Goal: Task Accomplishment & Management: Manage account settings

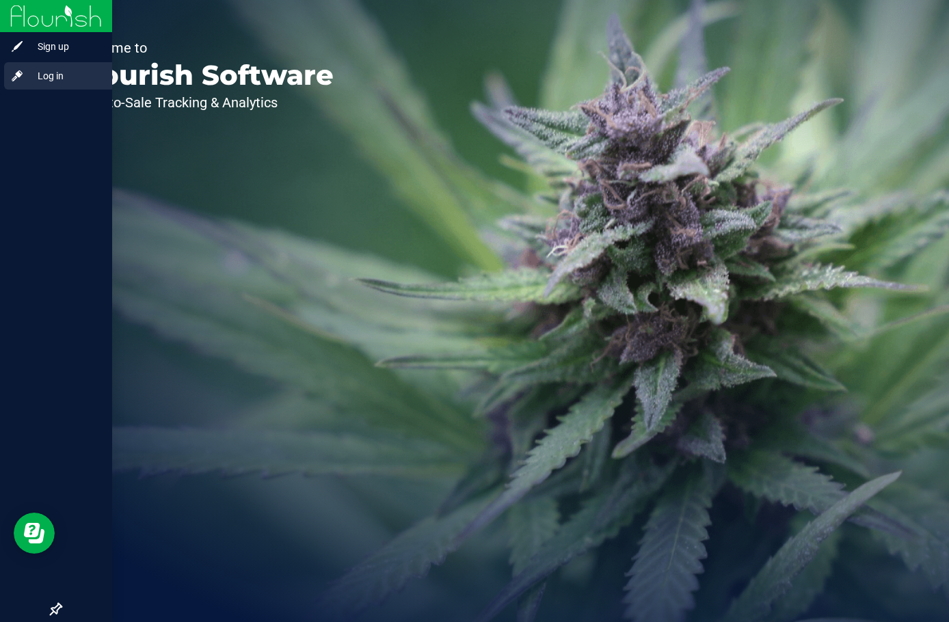
click at [36, 82] on span "Log in" at bounding box center [65, 76] width 82 height 16
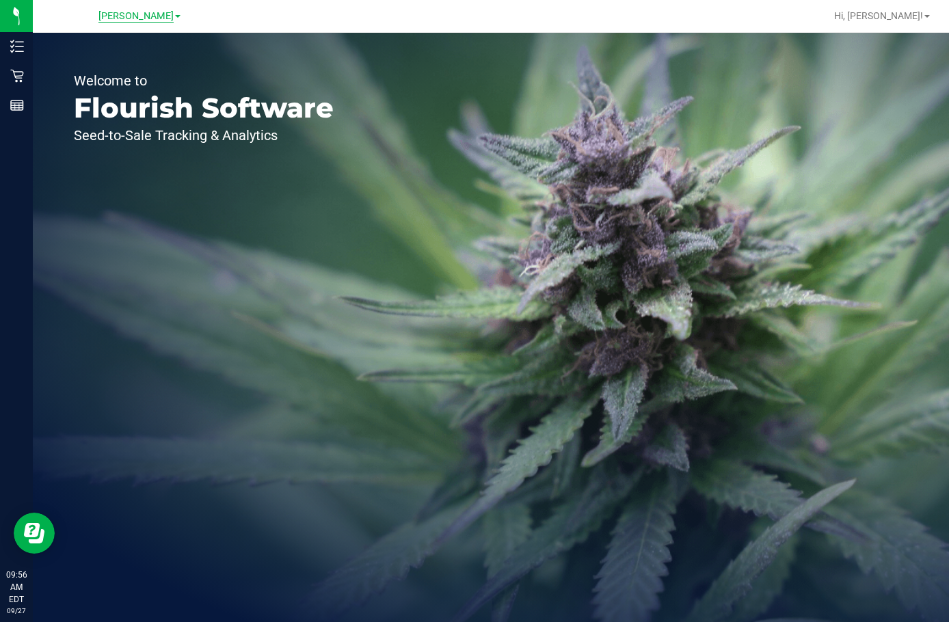
click at [127, 15] on span "[PERSON_NAME]" at bounding box center [135, 16] width 75 height 12
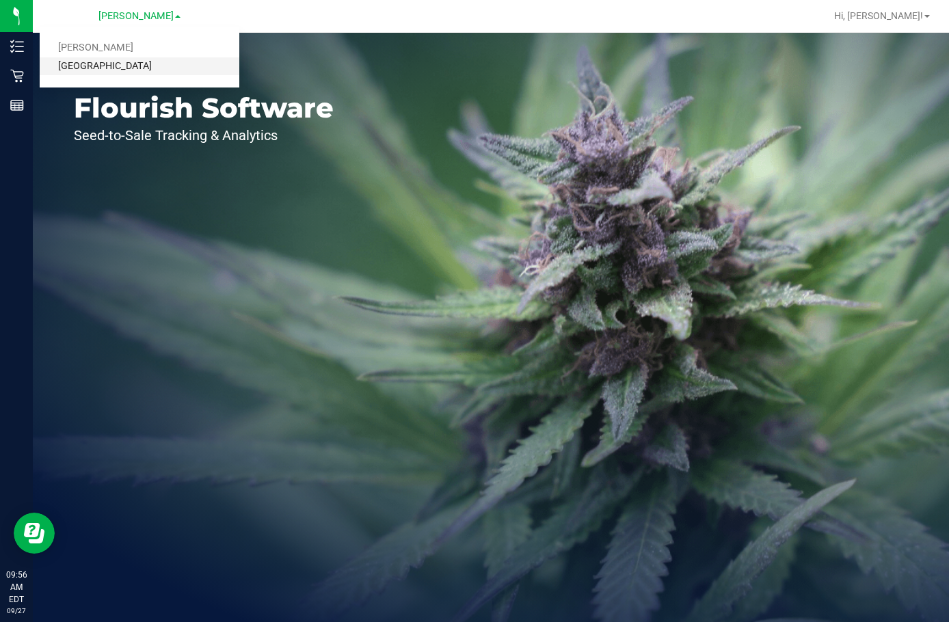
click at [125, 71] on link "Lakeland WC" at bounding box center [140, 66] width 200 height 18
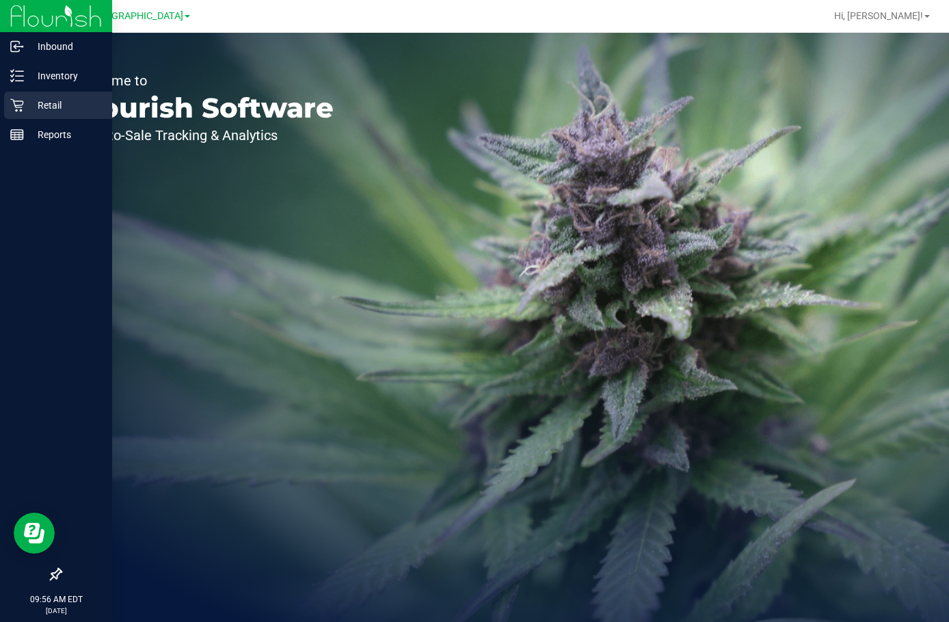
click at [55, 110] on p "Retail" at bounding box center [65, 105] width 82 height 16
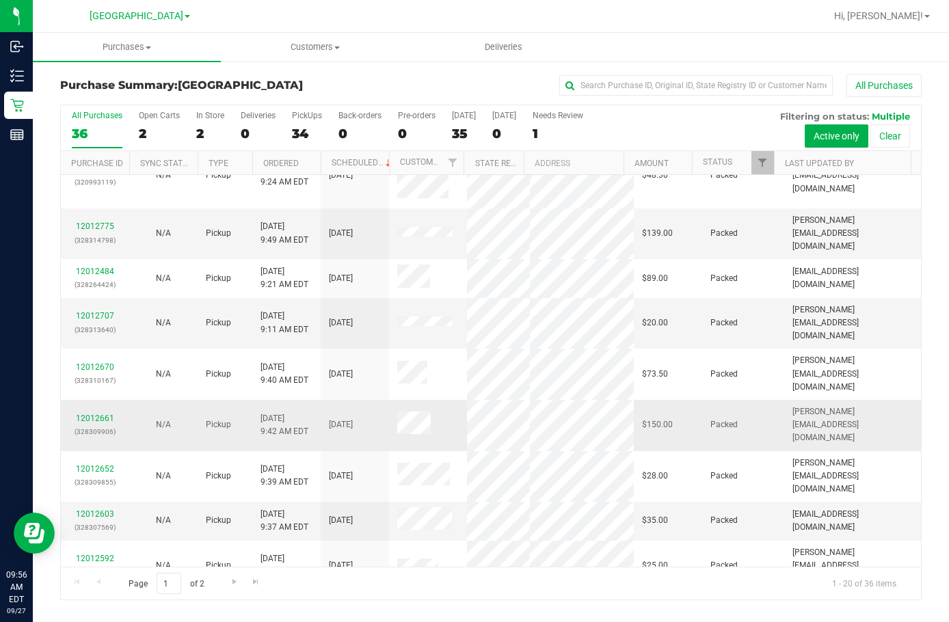
scroll to position [431, 0]
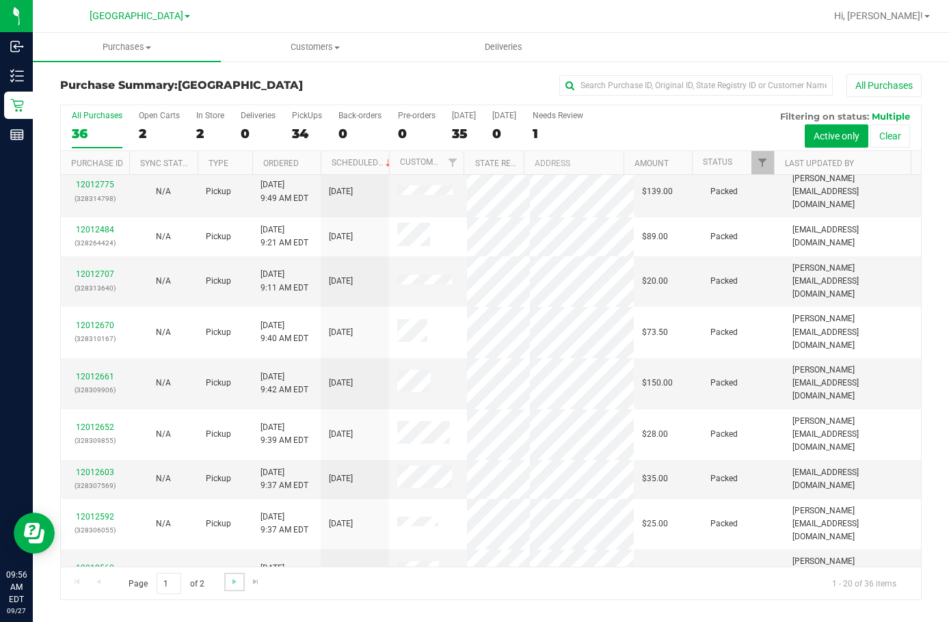
click at [237, 575] on link "Go to the next page" at bounding box center [234, 582] width 20 height 18
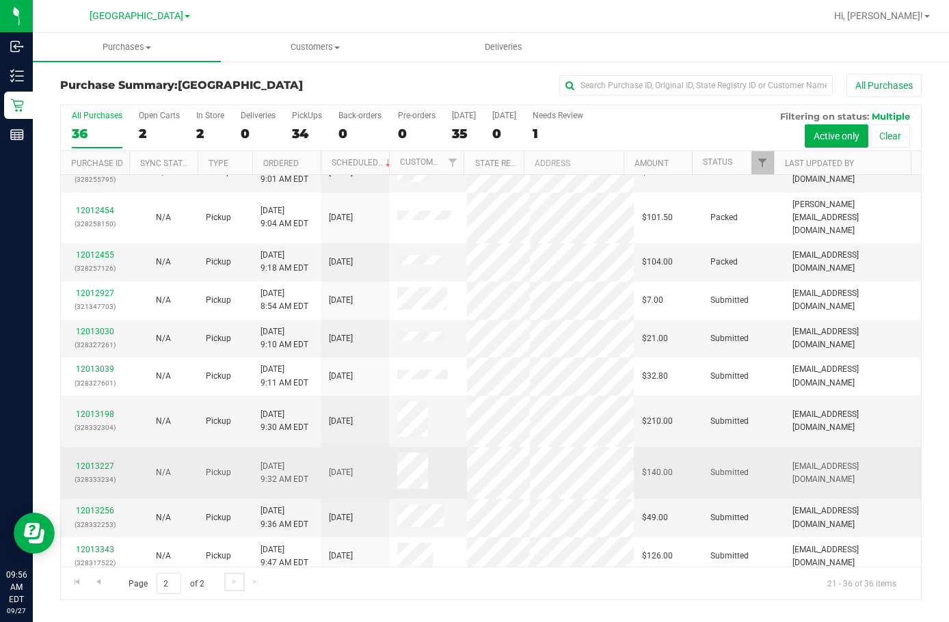
scroll to position [253, 0]
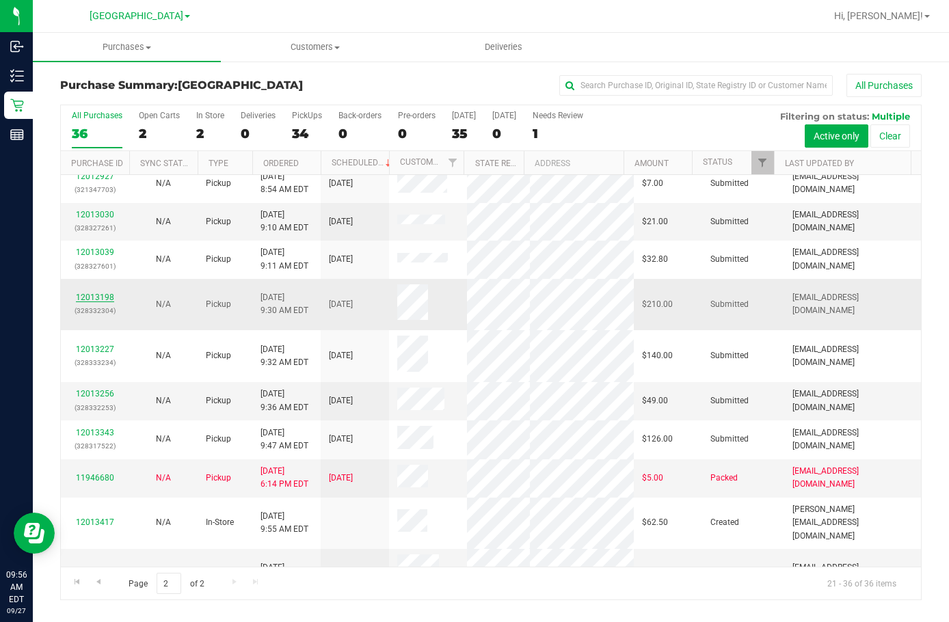
click at [101, 293] on link "12013198" at bounding box center [95, 298] width 38 height 10
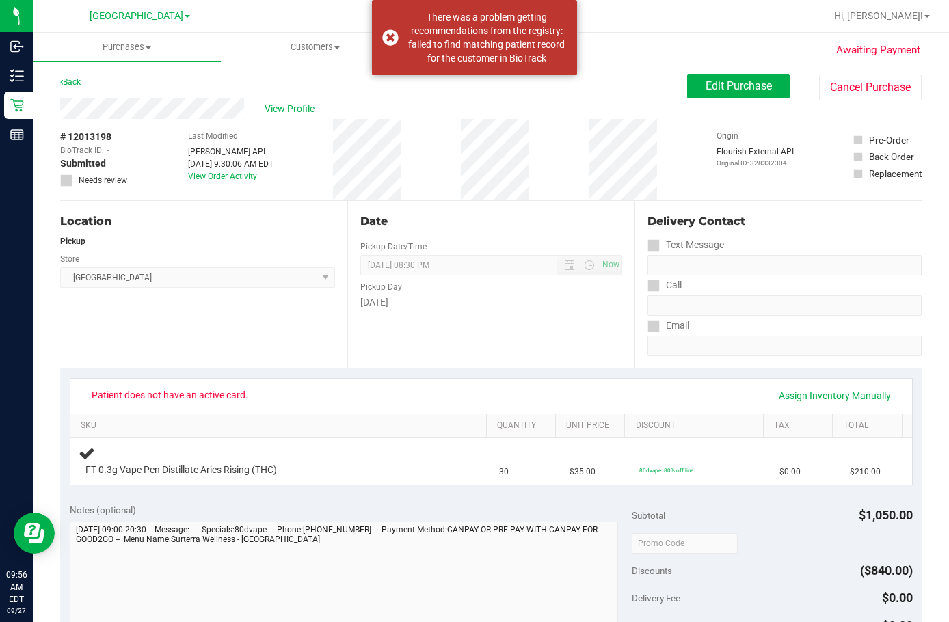
click at [306, 108] on span "View Profile" at bounding box center [292, 109] width 55 height 14
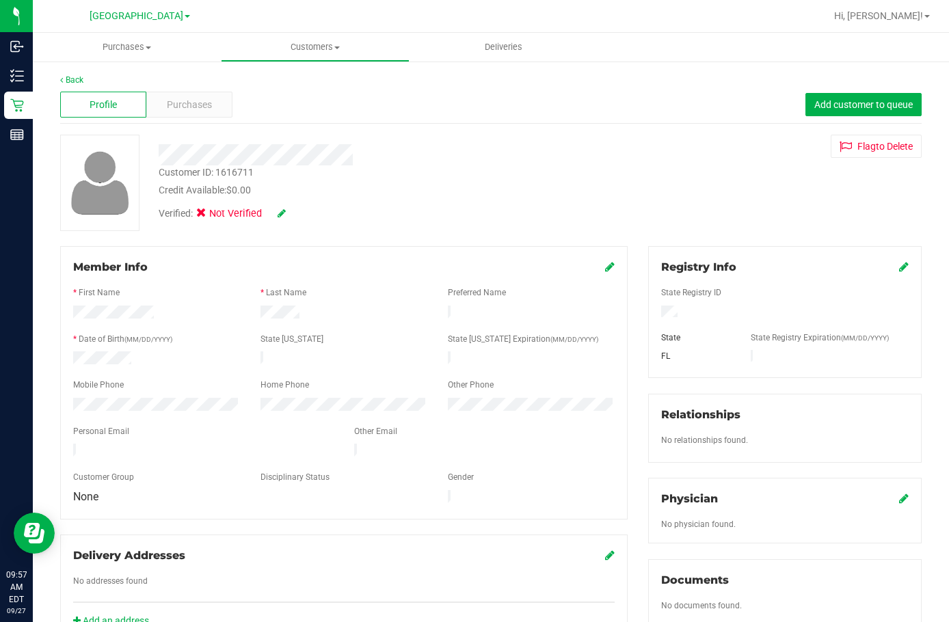
click at [423, 198] on div "Verified: Not Verified" at bounding box center [368, 213] width 441 height 30
click at [163, 153] on div at bounding box center [368, 154] width 441 height 21
click at [177, 103] on span "Purchases" at bounding box center [189, 105] width 45 height 14
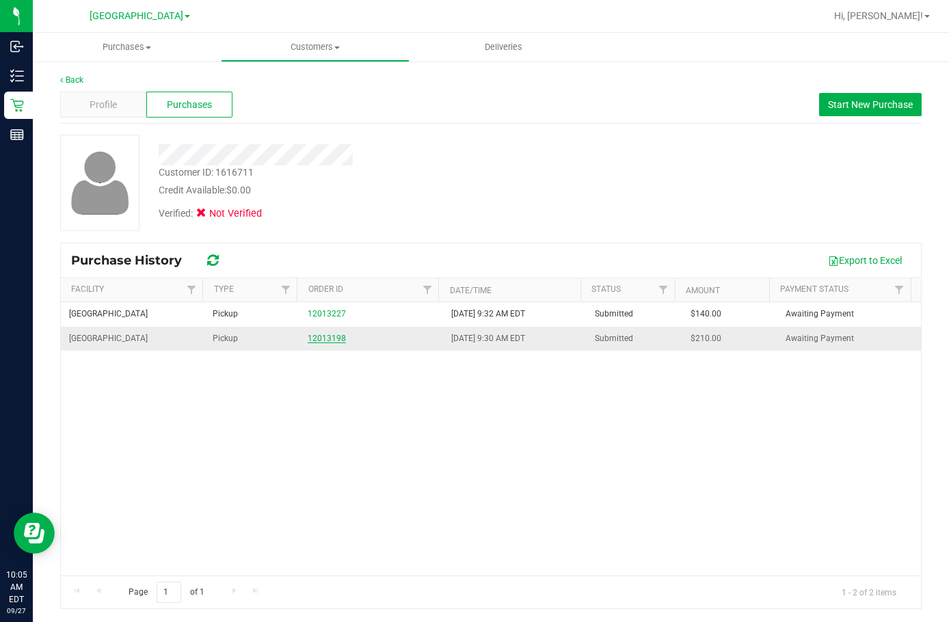
click at [326, 335] on link "12013198" at bounding box center [327, 339] width 38 height 10
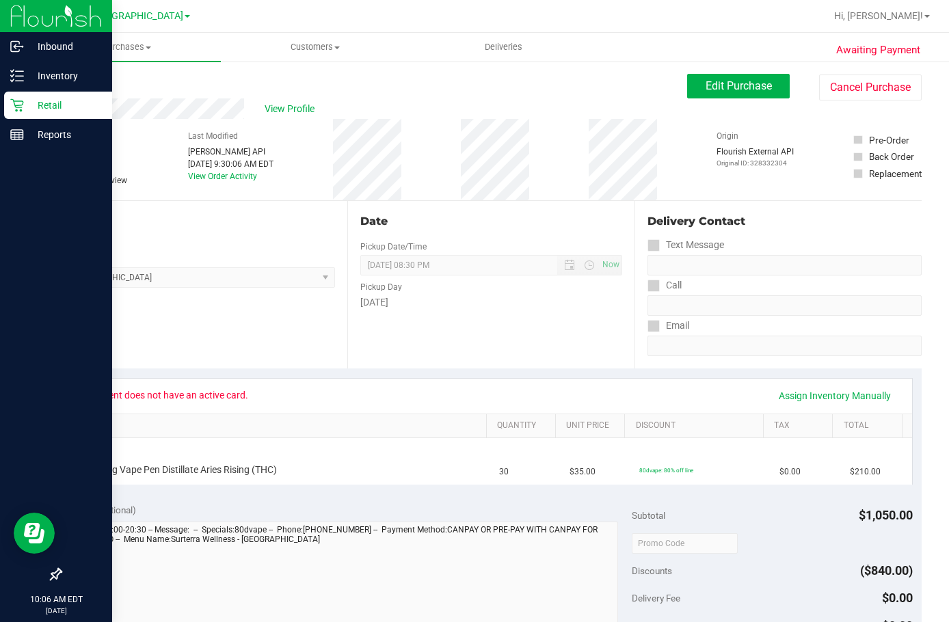
click at [39, 98] on p "Retail" at bounding box center [65, 105] width 82 height 16
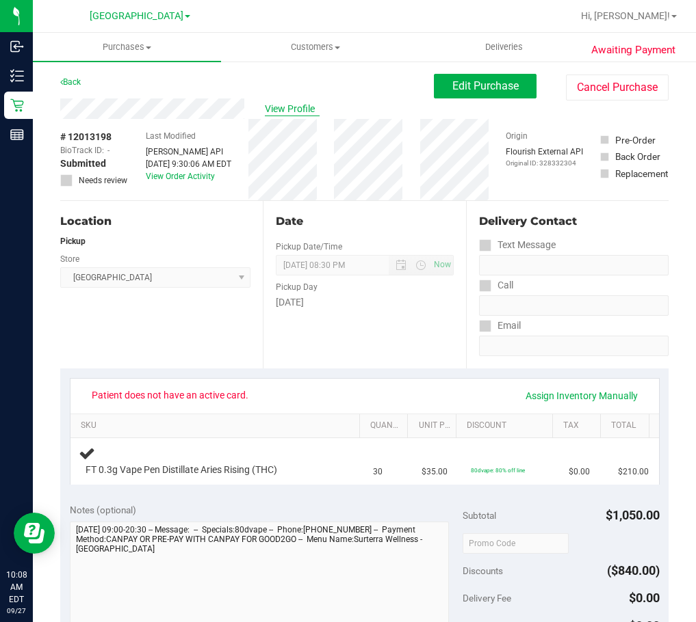
click at [288, 106] on span "View Profile" at bounding box center [292, 109] width 55 height 14
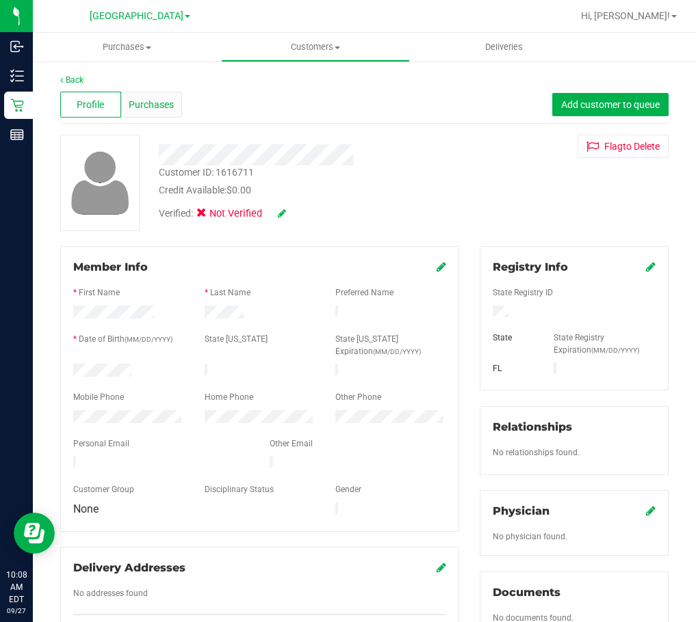
click at [150, 103] on span "Purchases" at bounding box center [151, 105] width 45 height 14
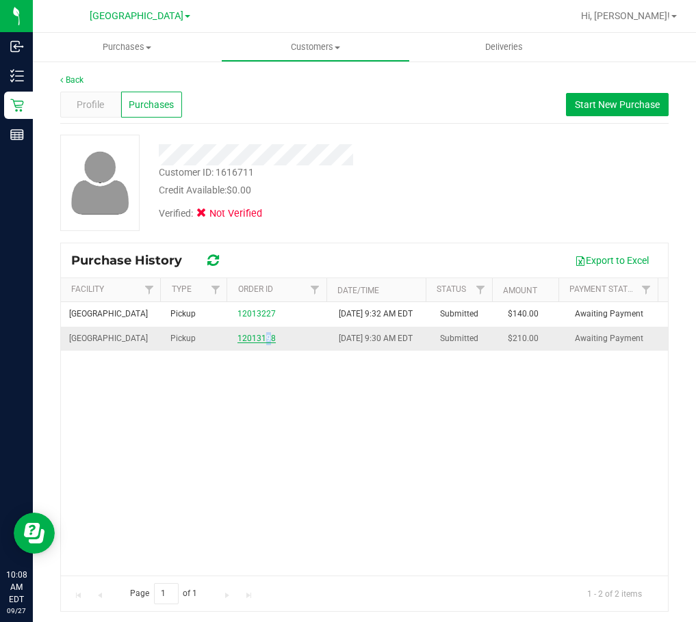
click at [261, 351] on td "12013198" at bounding box center [279, 339] width 101 height 24
click at [257, 343] on link "12013198" at bounding box center [256, 339] width 38 height 10
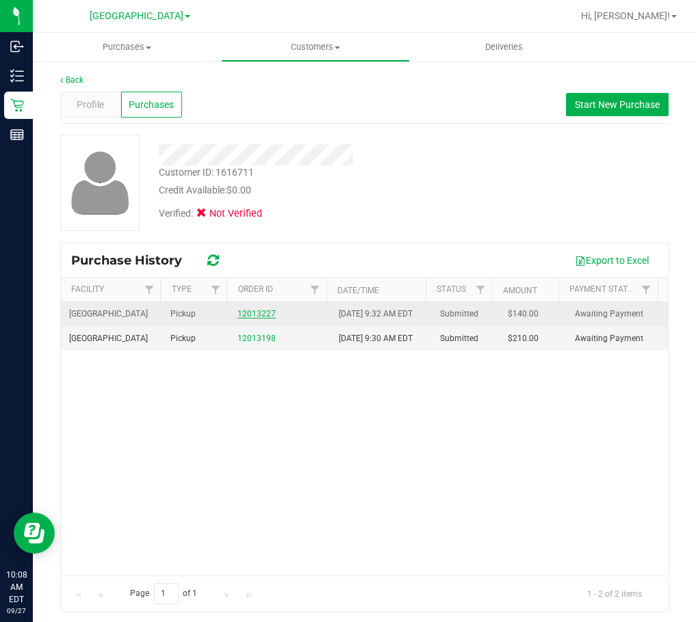
click at [258, 319] on link "12013227" at bounding box center [256, 314] width 38 height 10
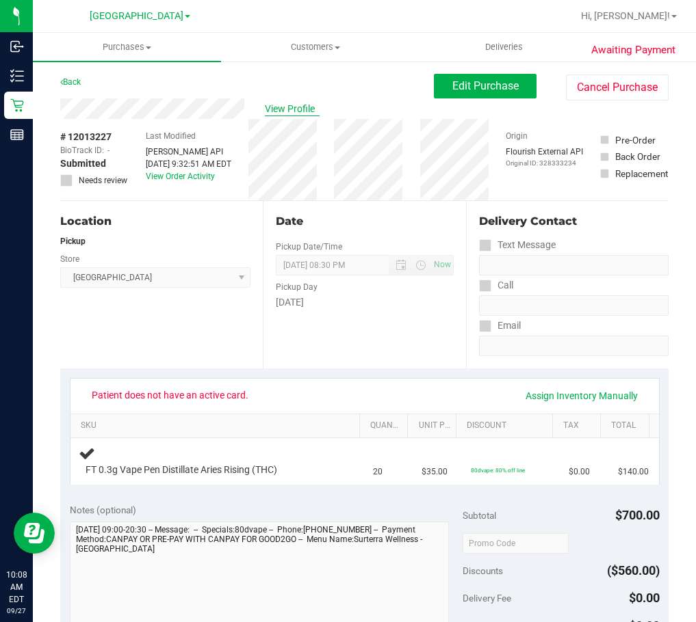
click at [296, 106] on span "View Profile" at bounding box center [292, 109] width 55 height 14
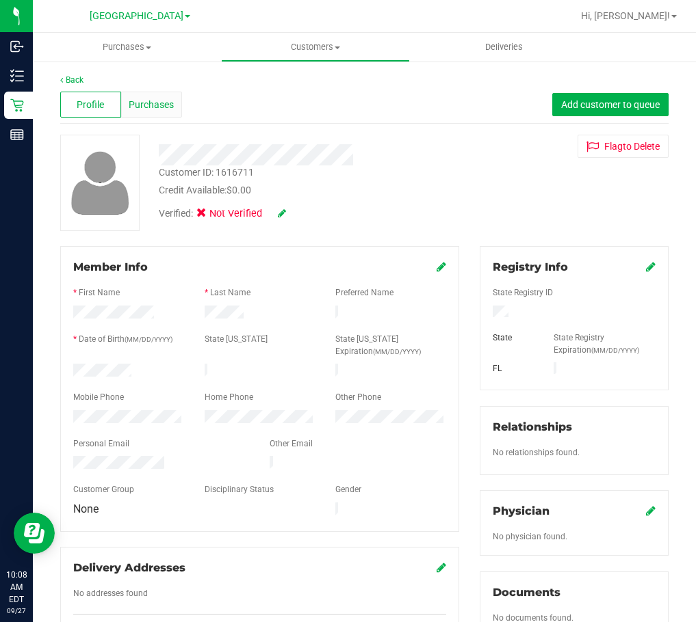
click at [153, 107] on span "Purchases" at bounding box center [151, 105] width 45 height 14
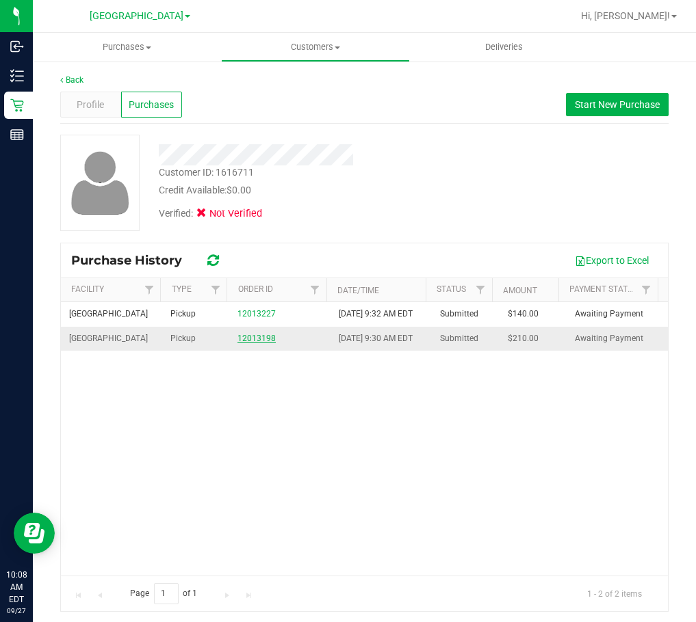
click at [254, 343] on link "12013198" at bounding box center [256, 339] width 38 height 10
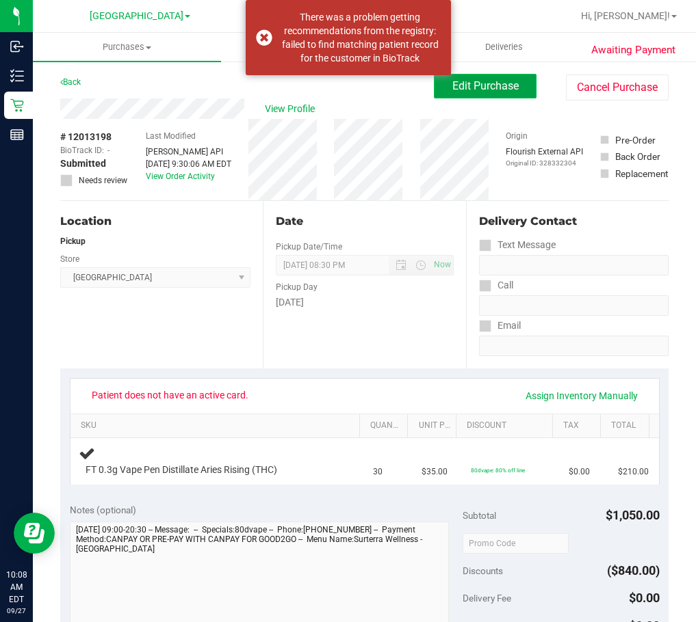
click at [472, 90] on span "Edit Purchase" at bounding box center [485, 85] width 66 height 13
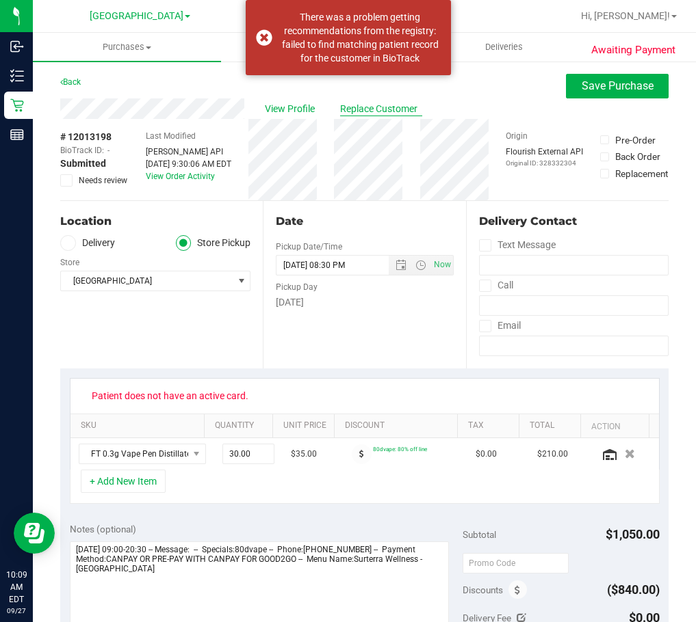
click at [375, 107] on span "Replace Customer" at bounding box center [381, 109] width 82 height 14
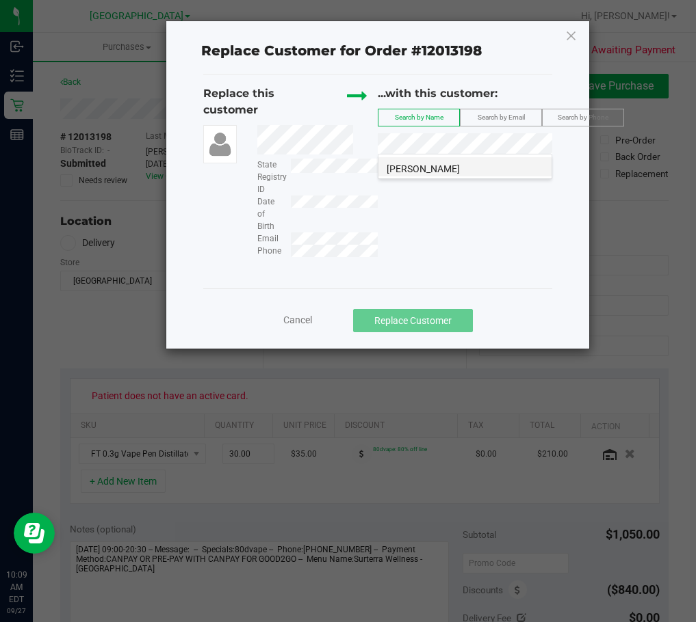
click at [460, 166] on span "WILLMAR JIMENEZ MORALES" at bounding box center [422, 168] width 73 height 11
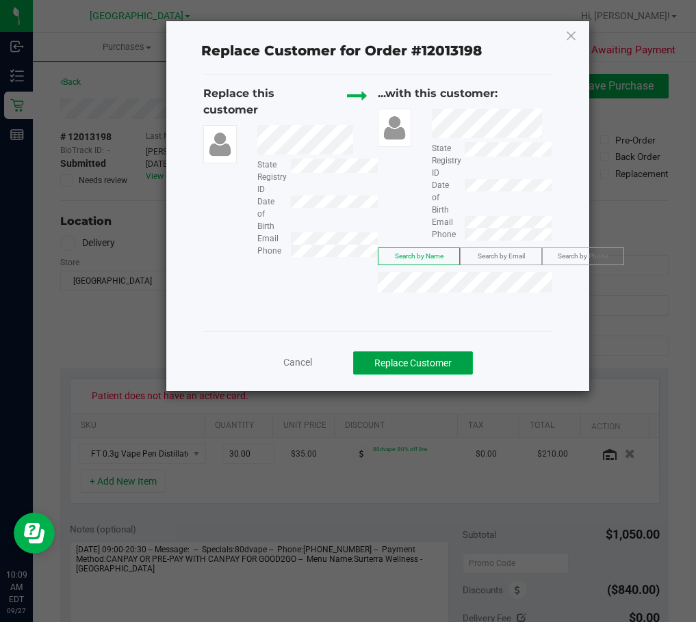
click at [430, 366] on button "Replace Customer" at bounding box center [413, 363] width 120 height 23
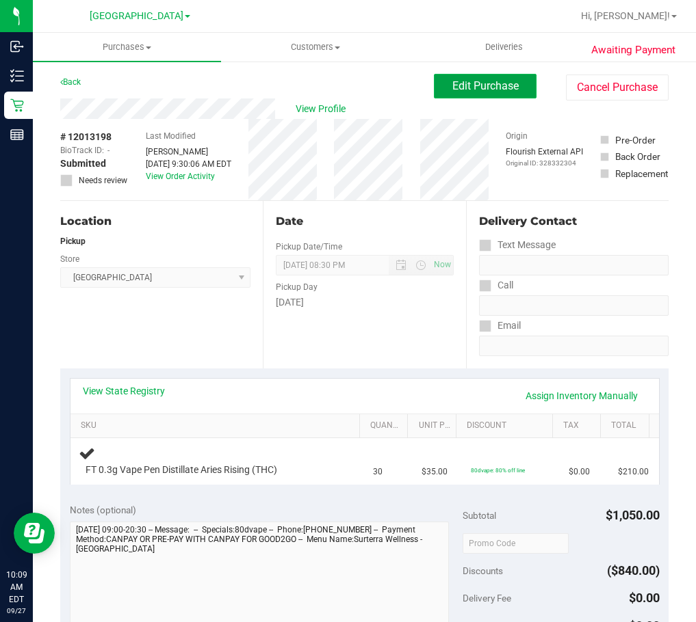
click at [455, 82] on span "Edit Purchase" at bounding box center [485, 85] width 66 height 13
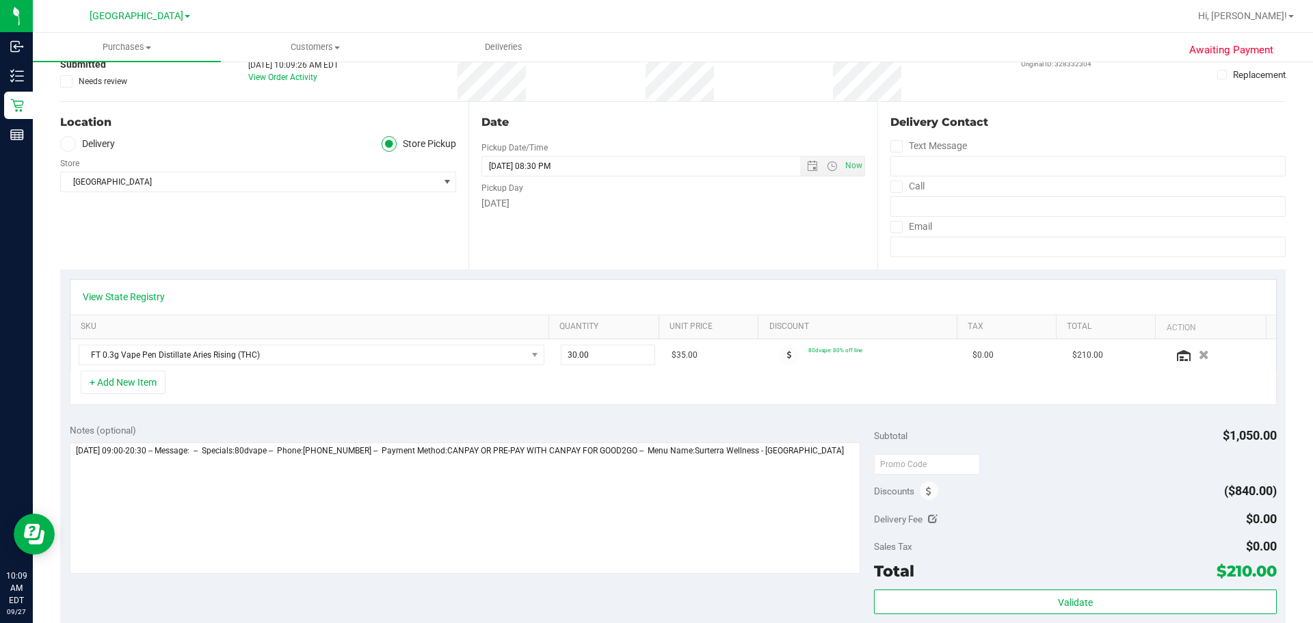
scroll to position [205, 0]
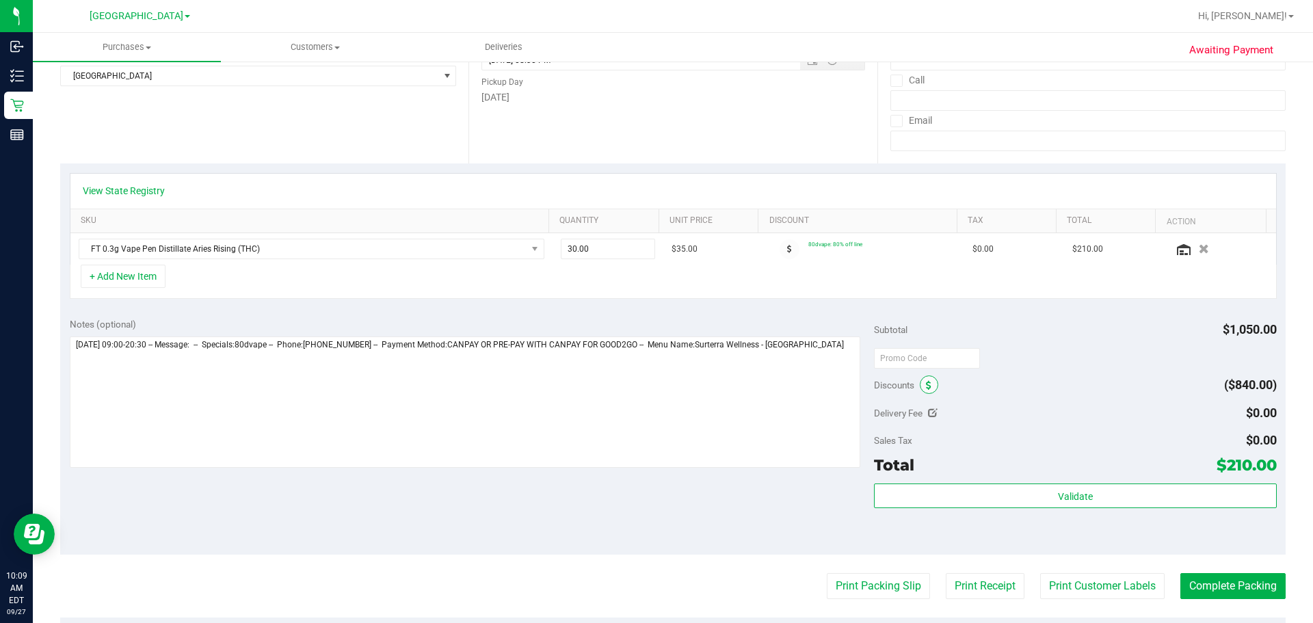
click at [920, 384] on span at bounding box center [929, 385] width 18 height 18
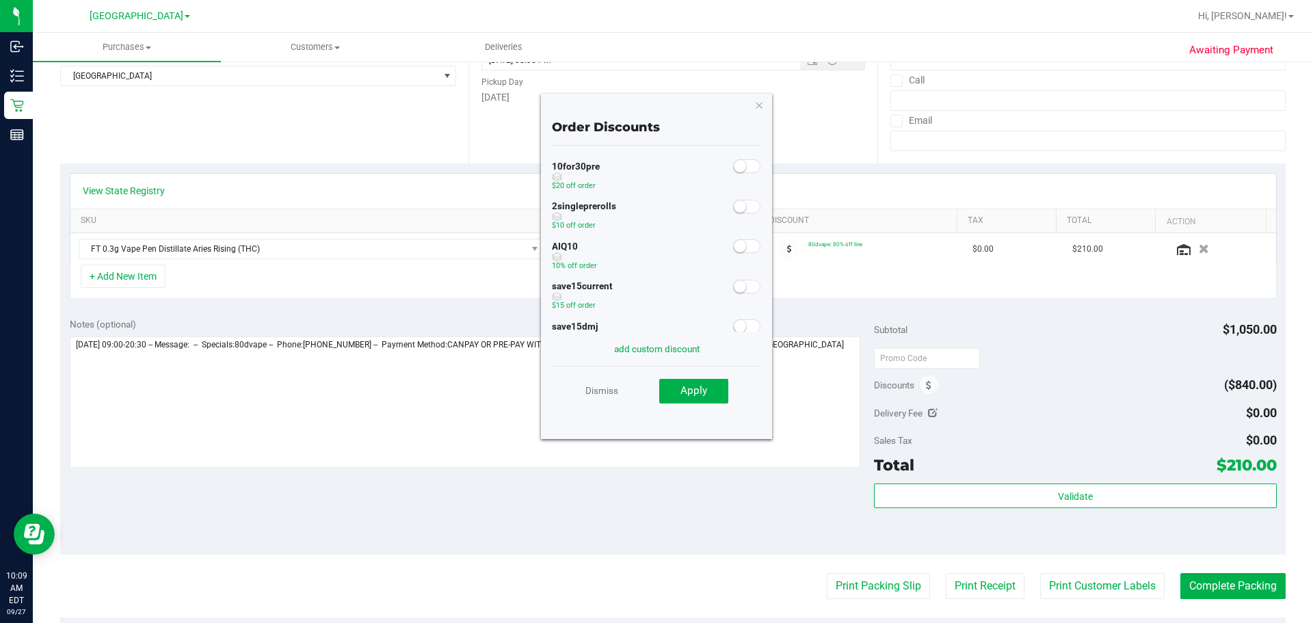
click at [741, 249] on span at bounding box center [746, 246] width 27 height 14
click at [694, 398] on button "Apply" at bounding box center [693, 391] width 69 height 25
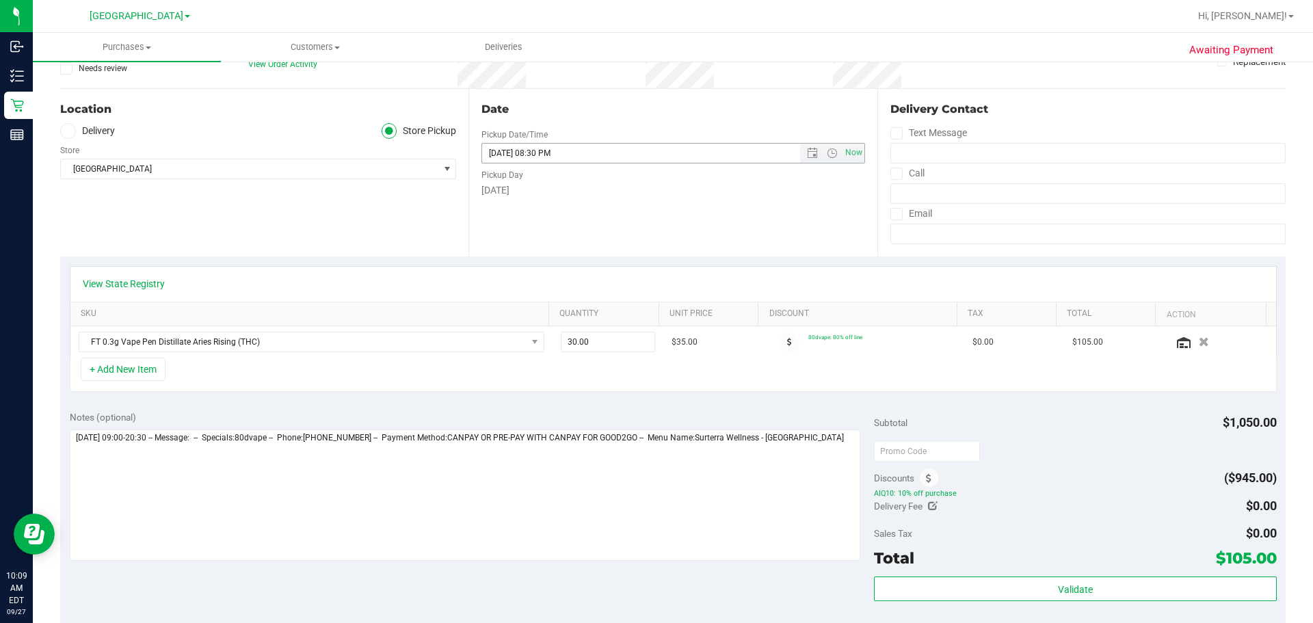
scroll to position [0, 0]
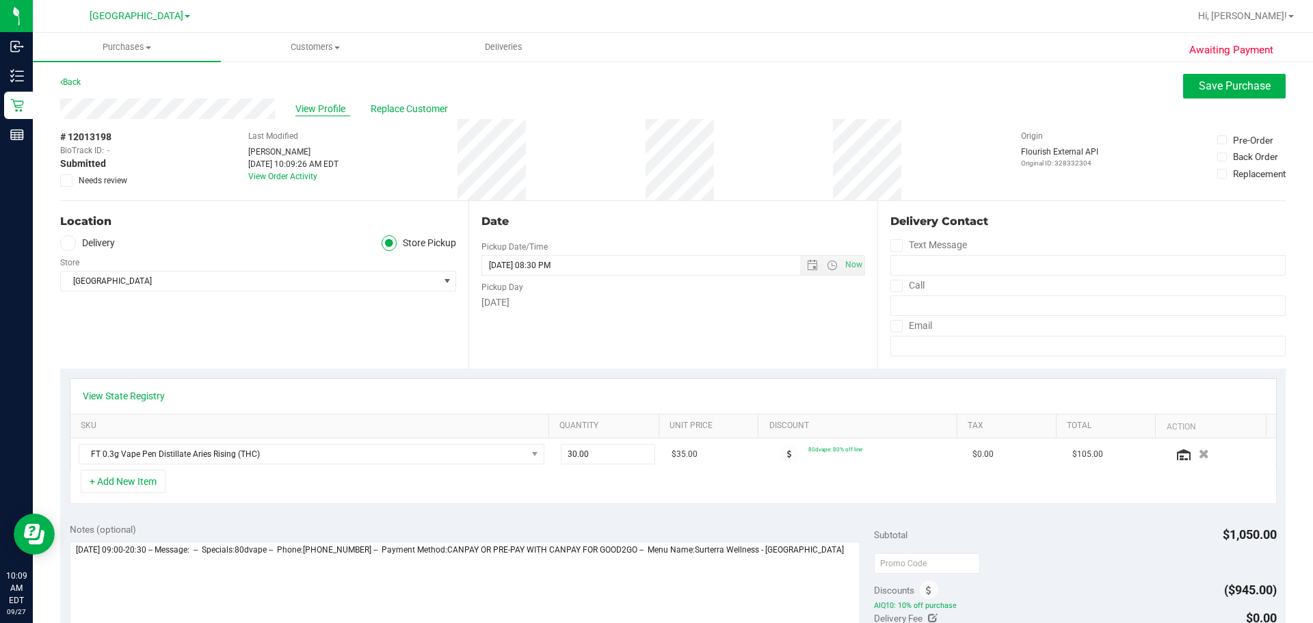
click at [306, 103] on span "View Profile" at bounding box center [322, 109] width 55 height 14
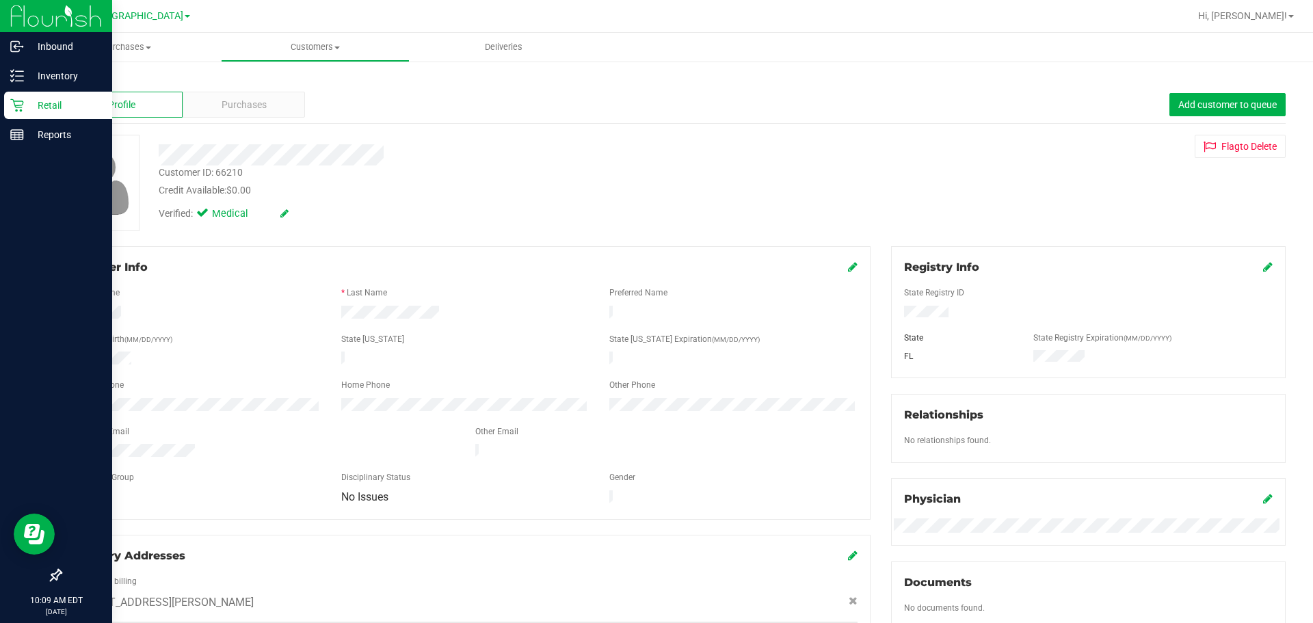
click at [49, 105] on p "Retail" at bounding box center [65, 105] width 82 height 16
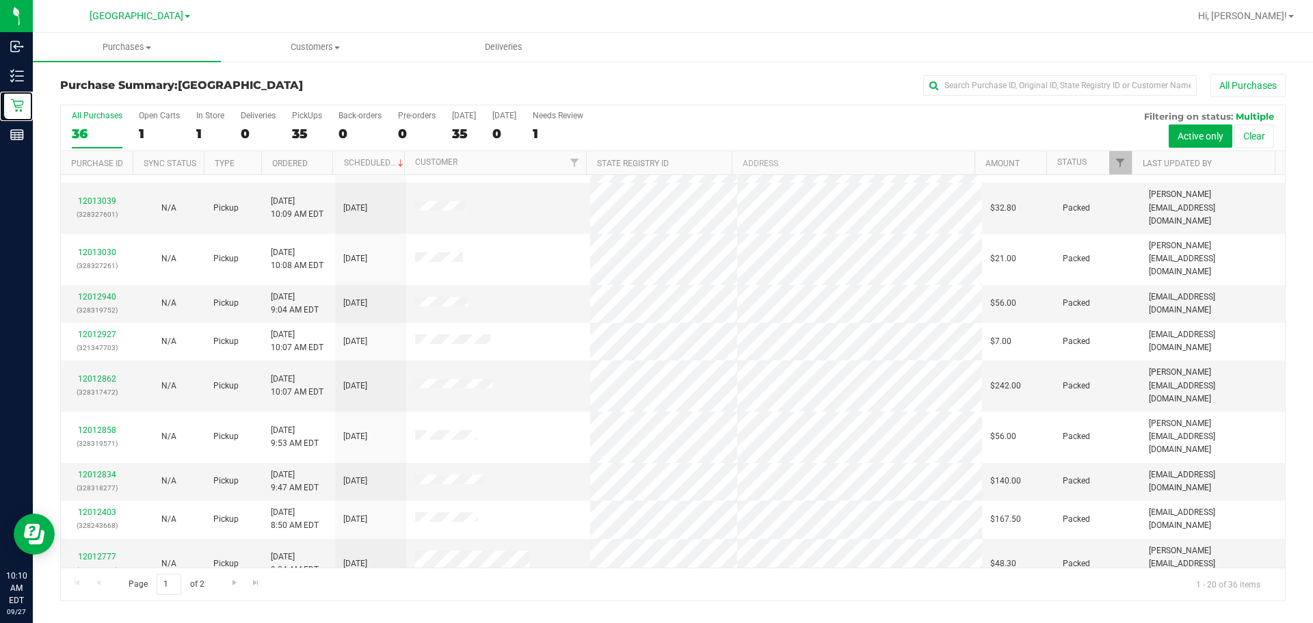
scroll to position [342, 0]
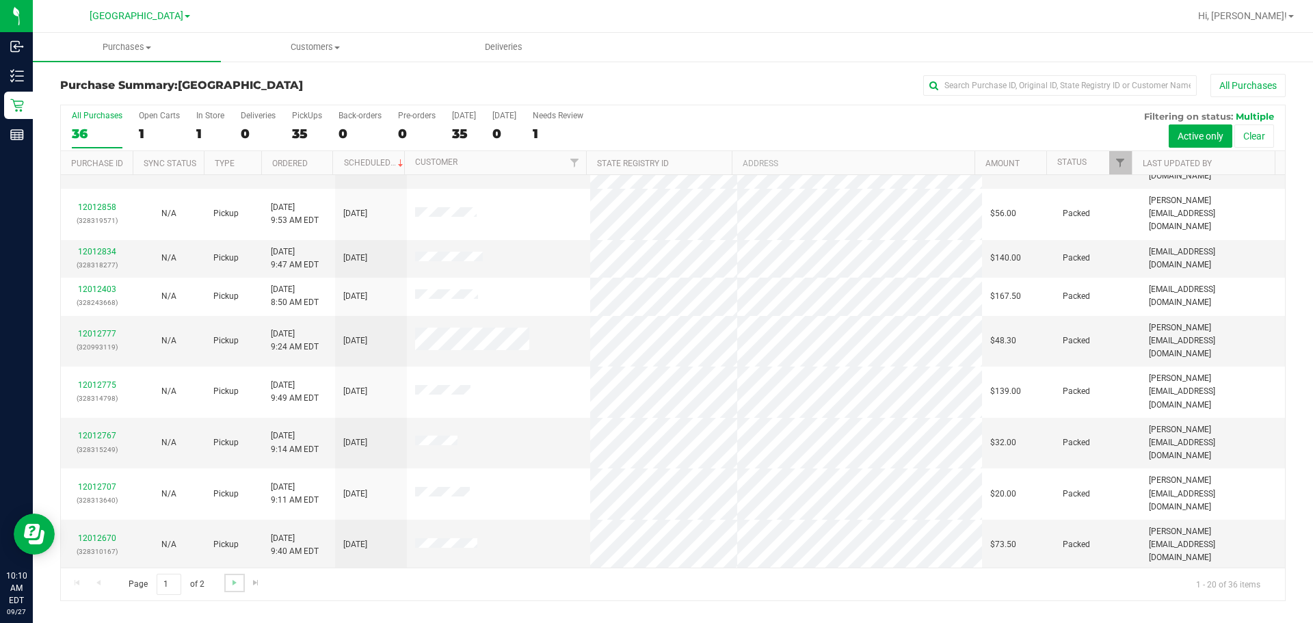
click at [231, 575] on link "Go to the next page" at bounding box center [234, 583] width 20 height 18
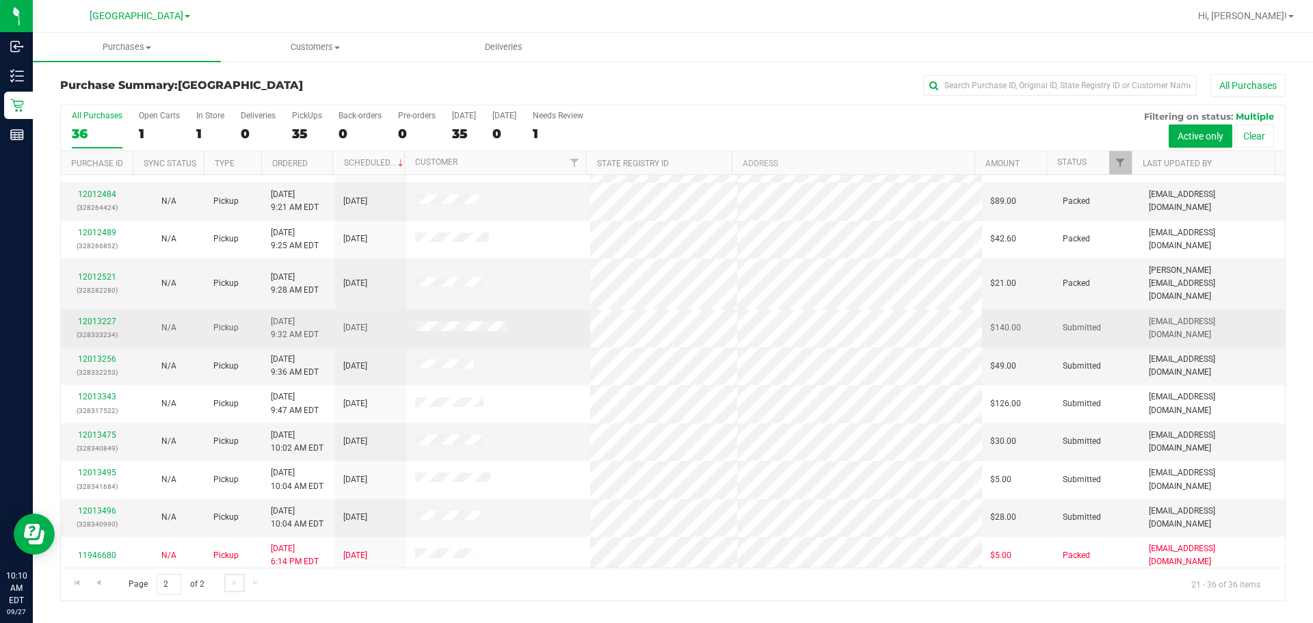
scroll to position [205, 0]
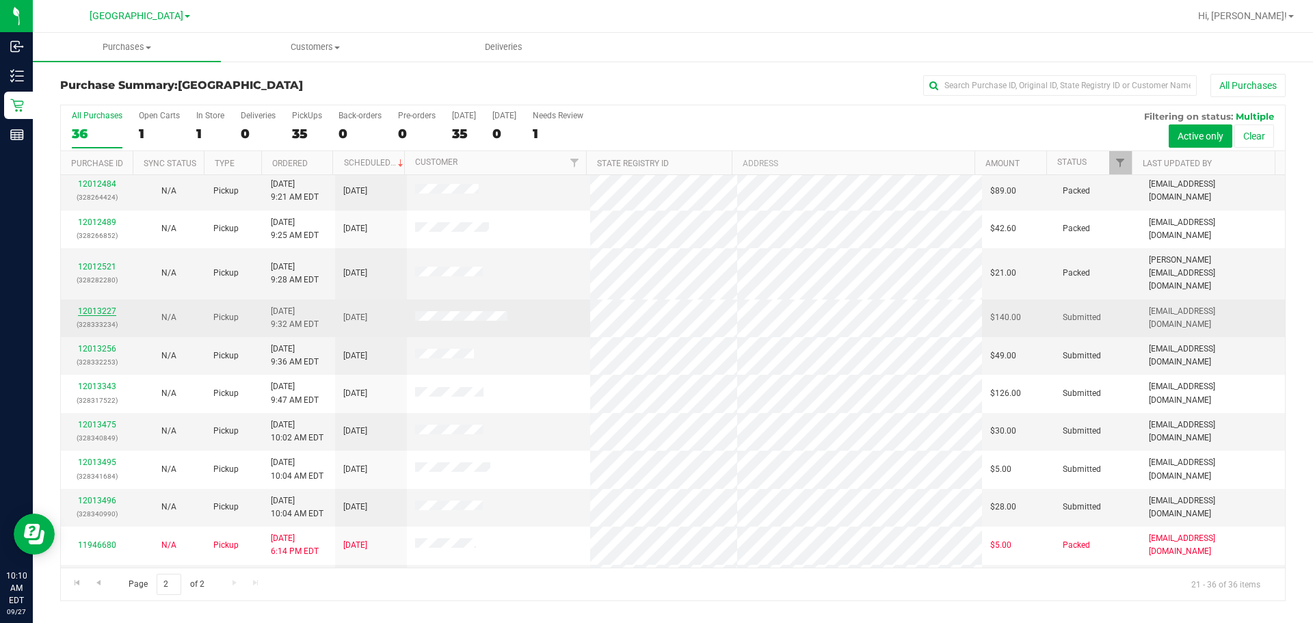
click at [98, 306] on link "12013227" at bounding box center [97, 311] width 38 height 10
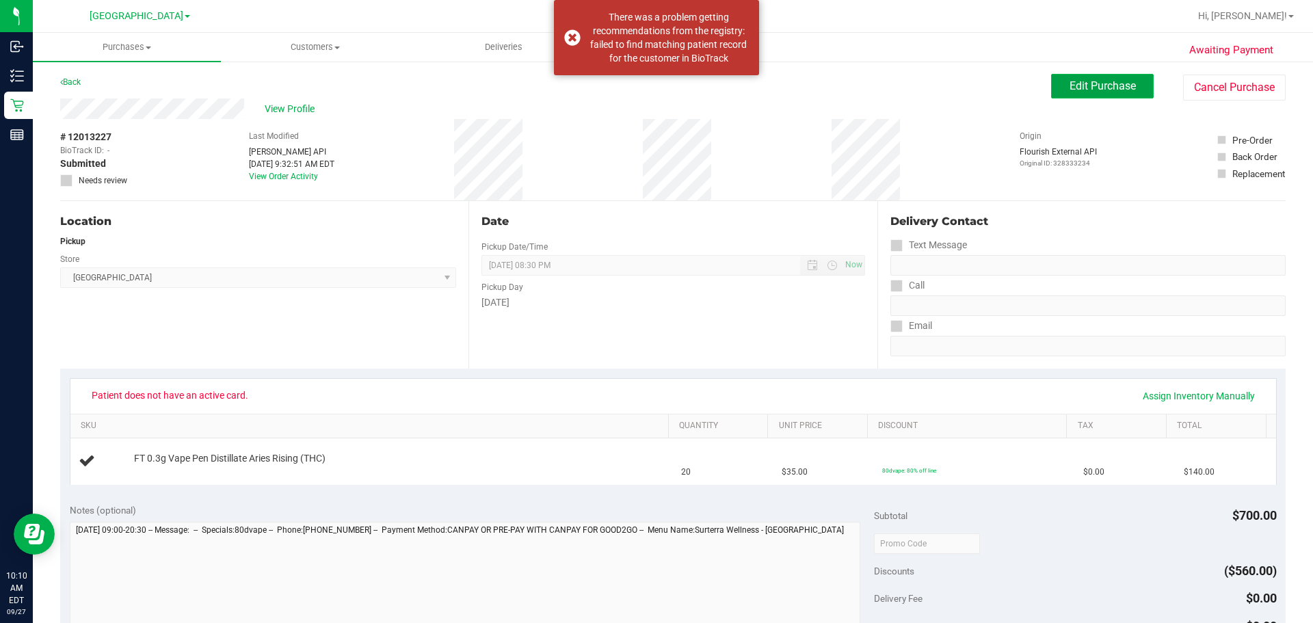
click at [949, 83] on span "Edit Purchase" at bounding box center [1103, 85] width 66 height 13
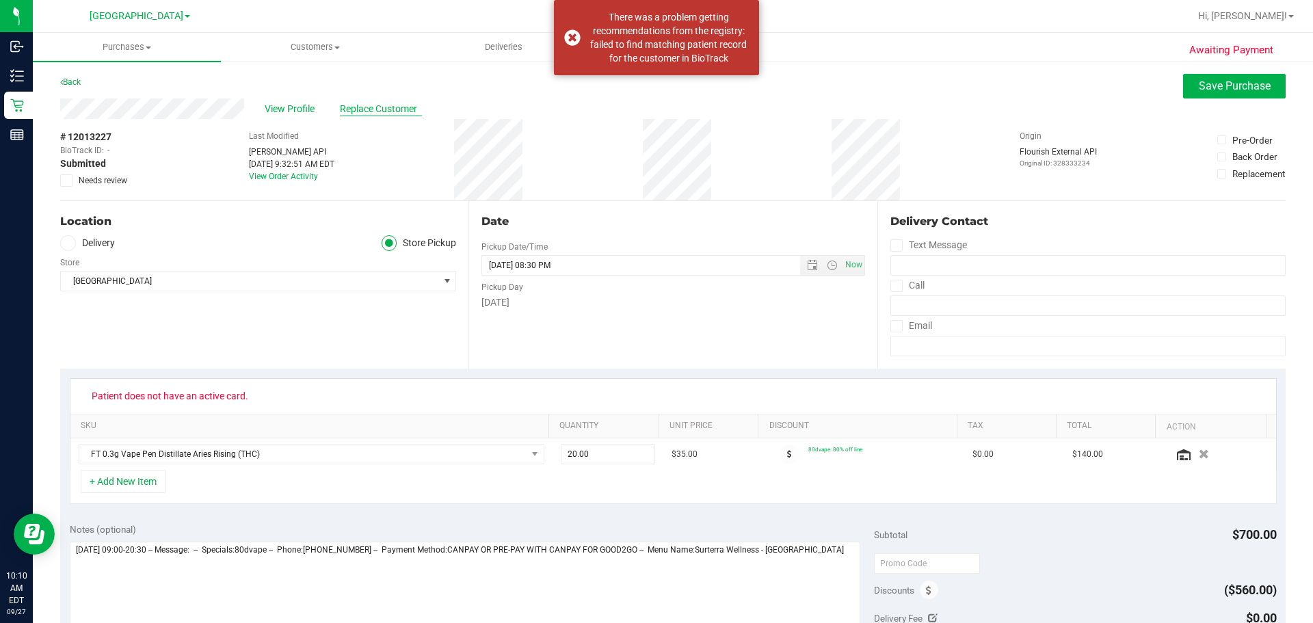
click at [397, 113] on span "Replace Customer" at bounding box center [381, 109] width 82 height 14
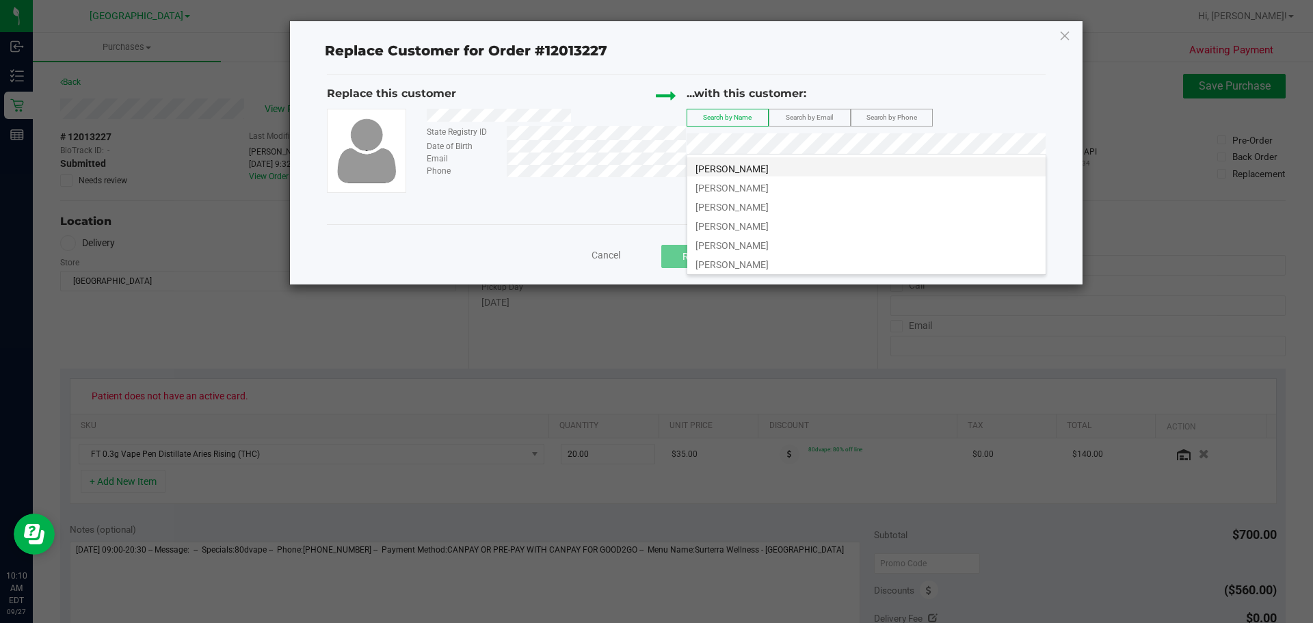
click at [769, 170] on span "WILLMAR JIMENEZ MORALES" at bounding box center [732, 168] width 73 height 11
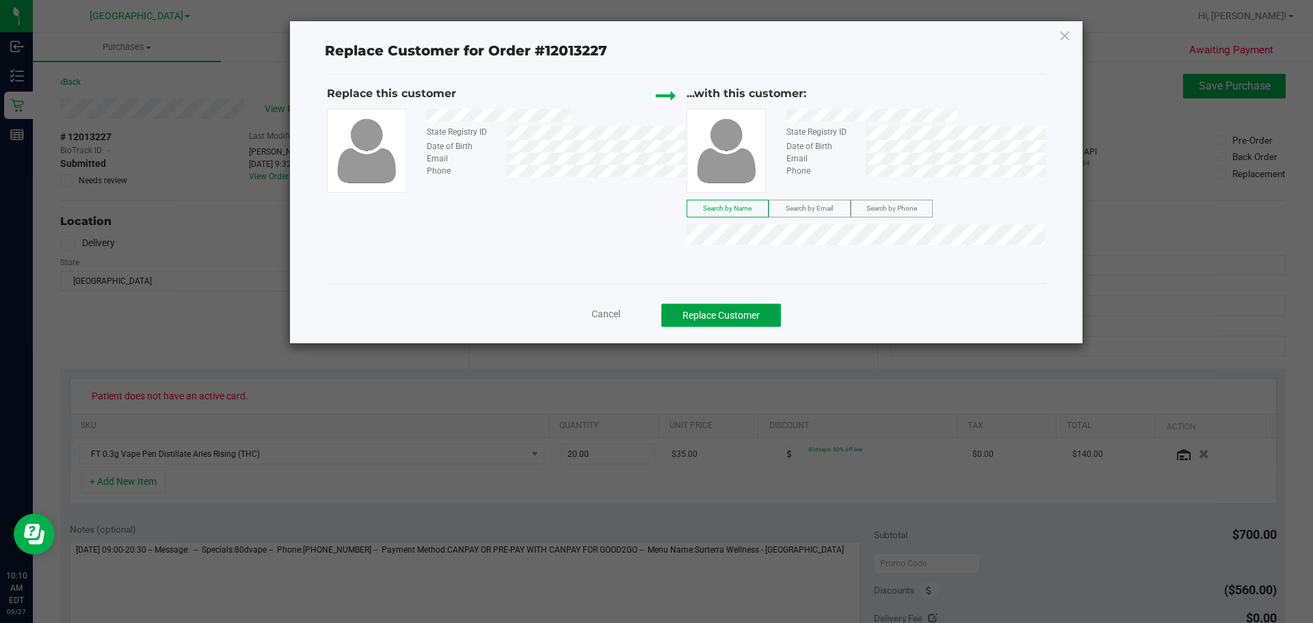
click at [762, 309] on button "Replace Customer" at bounding box center [721, 315] width 120 height 23
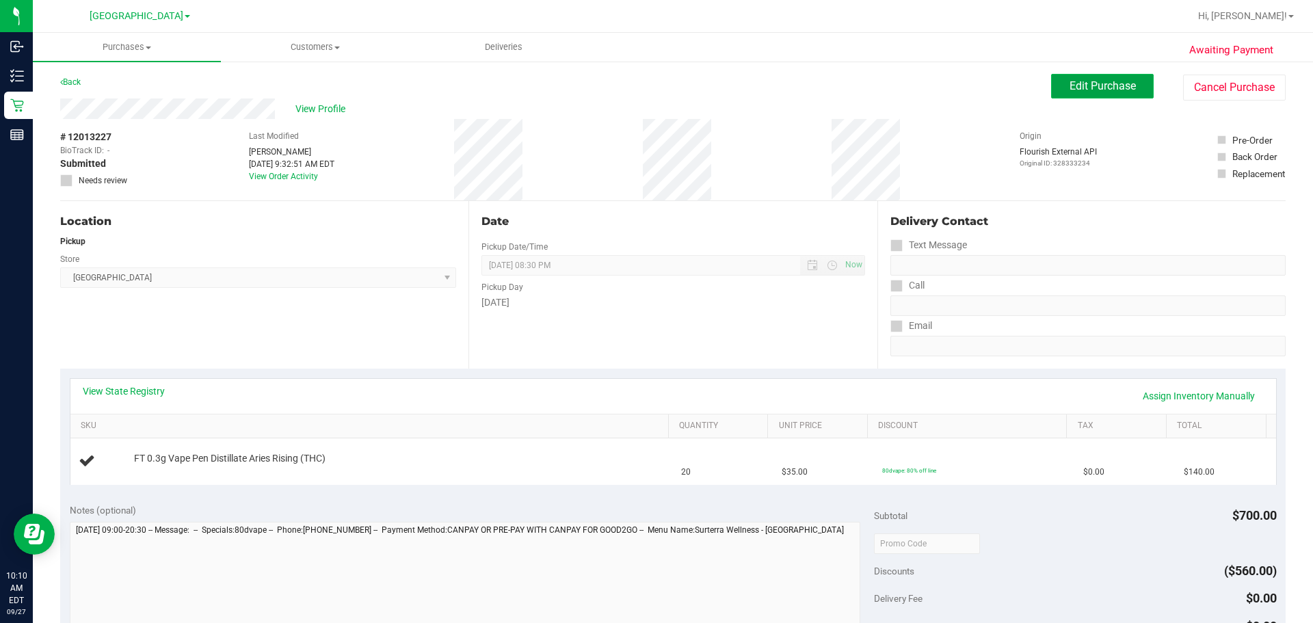
click at [949, 81] on span "Edit Purchase" at bounding box center [1103, 85] width 66 height 13
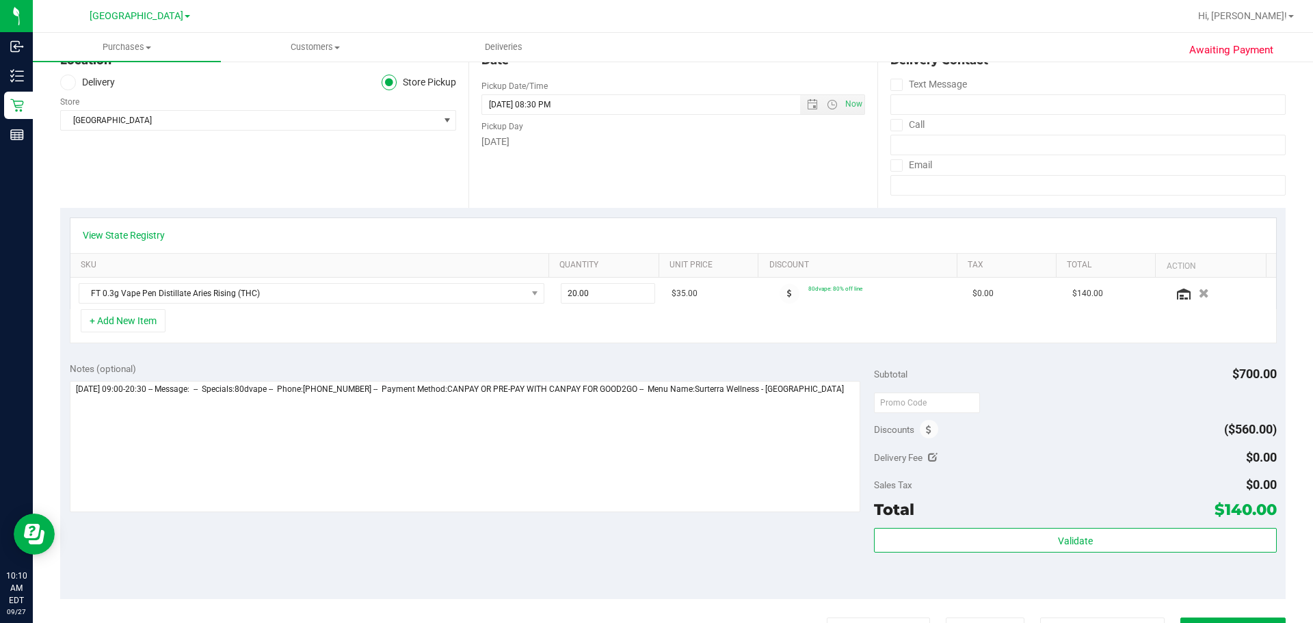
scroll to position [274, 0]
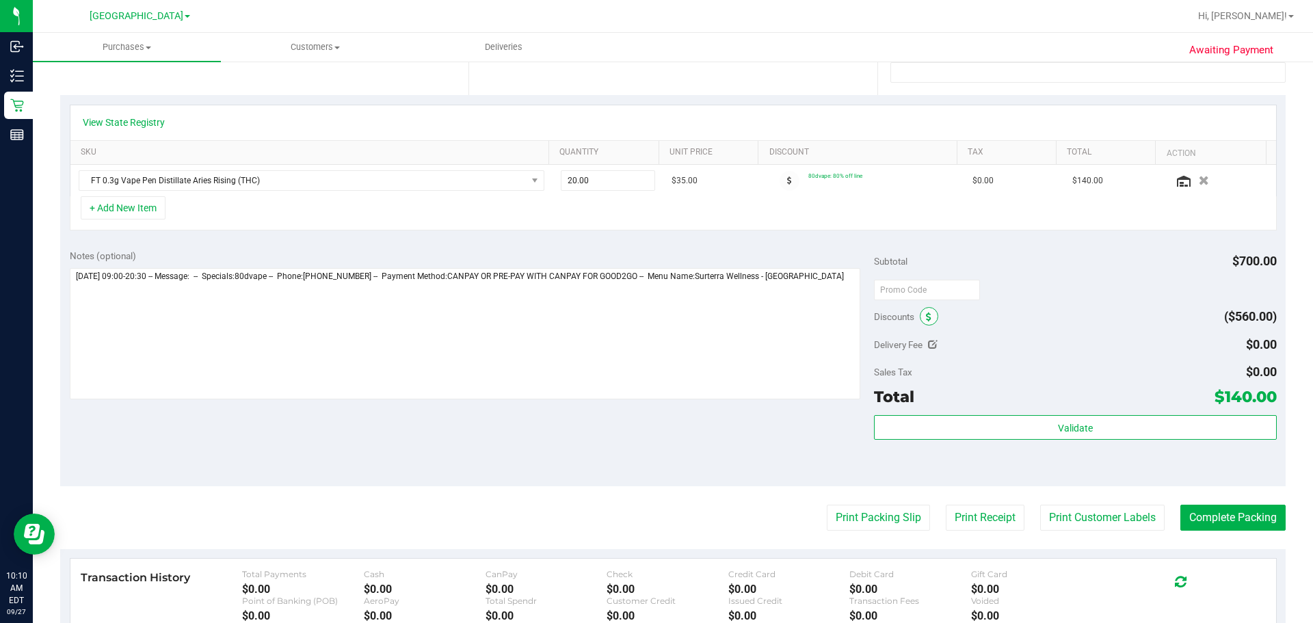
click at [925, 311] on span at bounding box center [929, 316] width 18 height 18
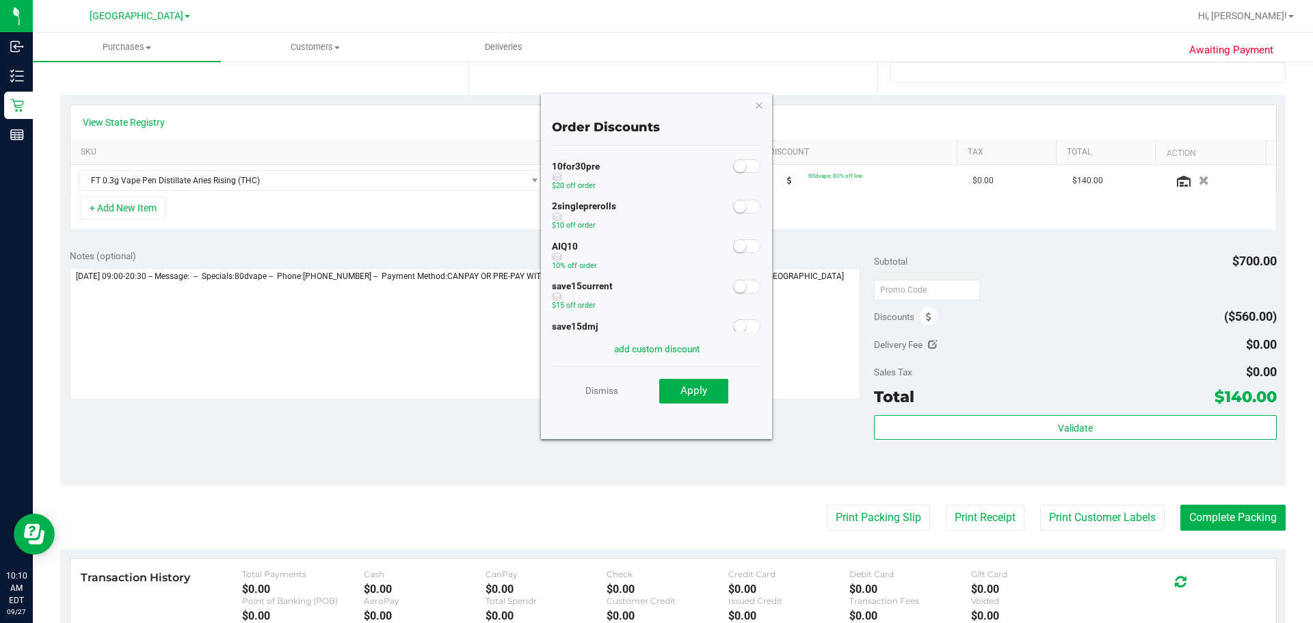
click at [735, 242] on span at bounding box center [746, 246] width 27 height 14
click at [707, 389] on button "Apply" at bounding box center [693, 391] width 69 height 25
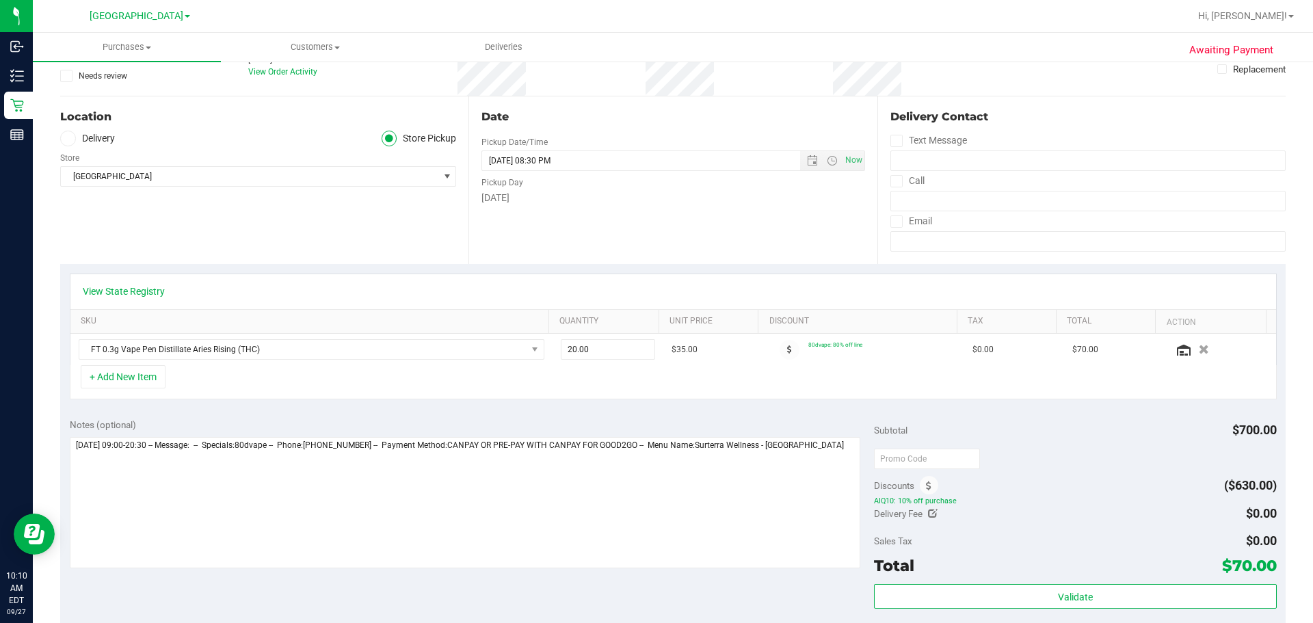
scroll to position [0, 0]
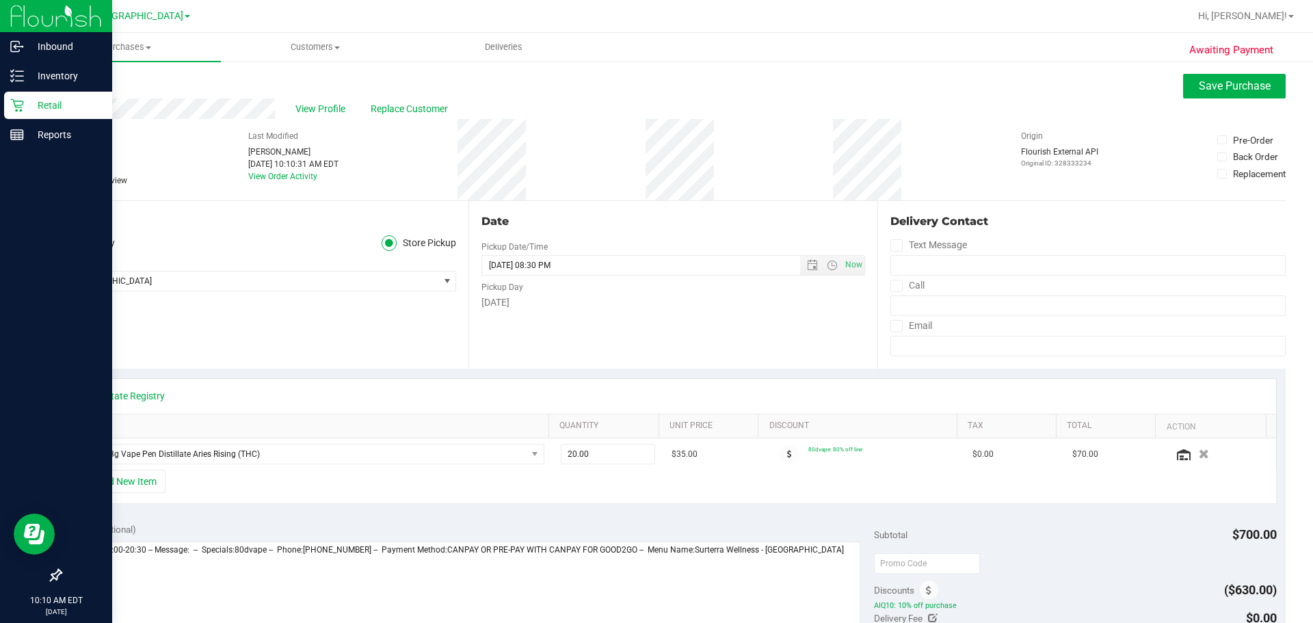
click at [23, 111] on icon at bounding box center [17, 105] width 14 height 14
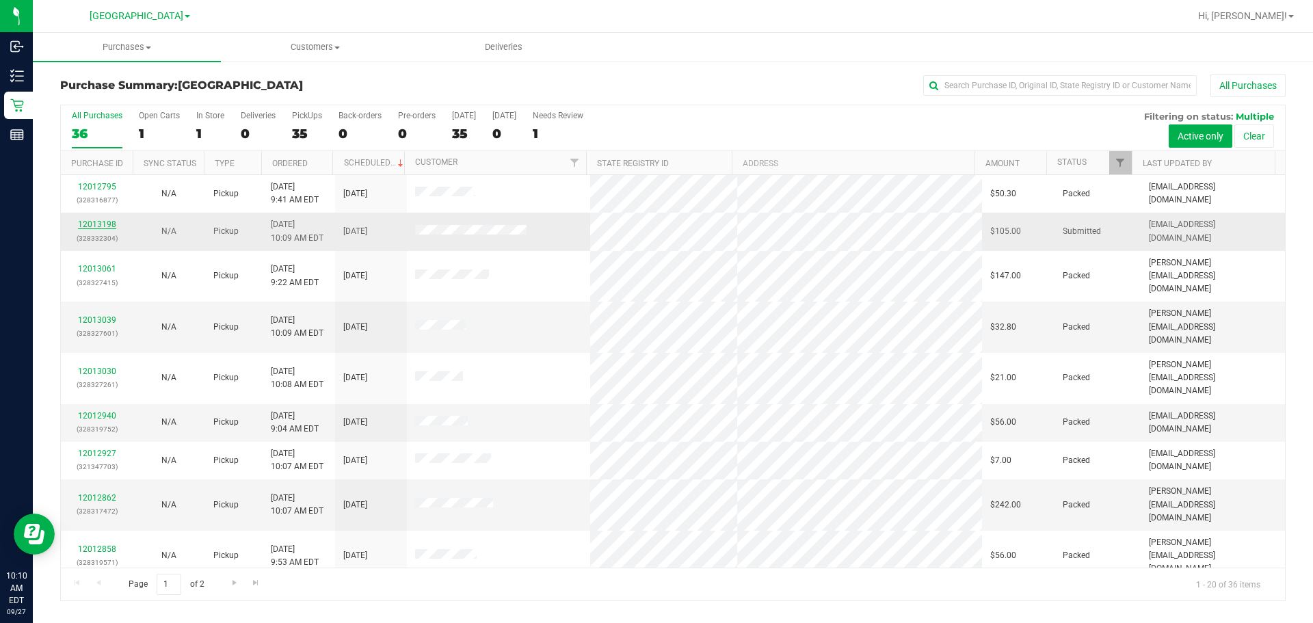
click at [83, 226] on link "12013198" at bounding box center [97, 225] width 38 height 10
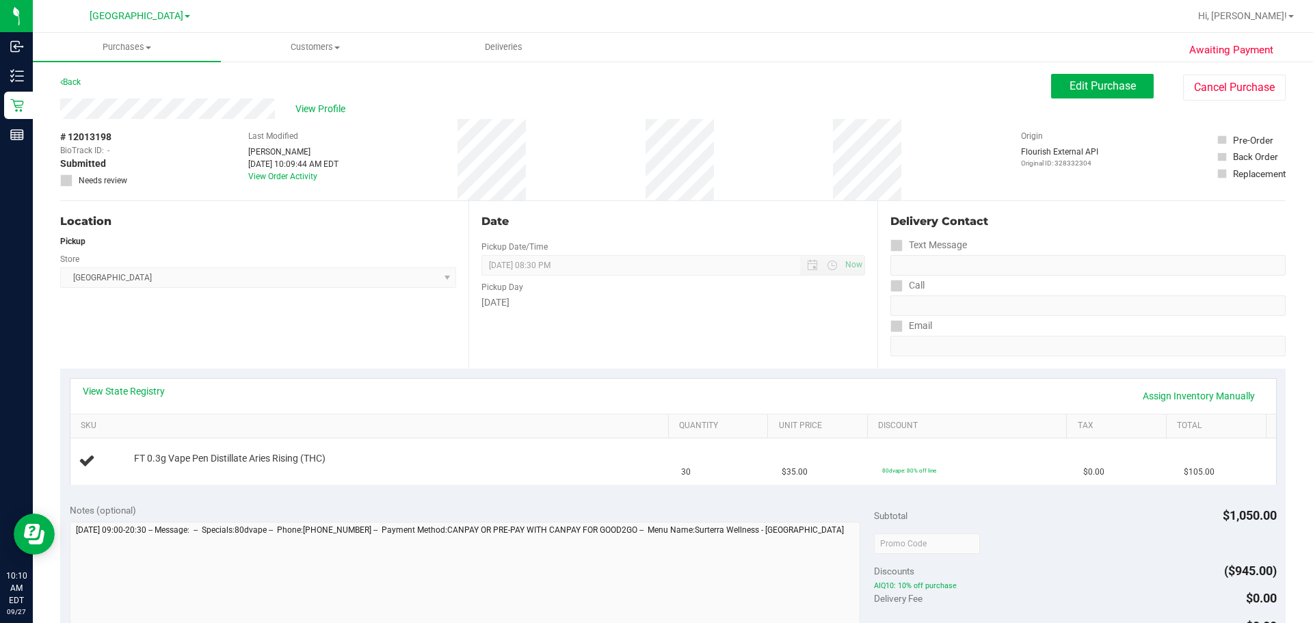
click at [647, 153] on div "# 12013198 BioTrack ID: - Submitted Needs review Last Modified Dawn Coyle Sep 2…" at bounding box center [673, 159] width 1226 height 81
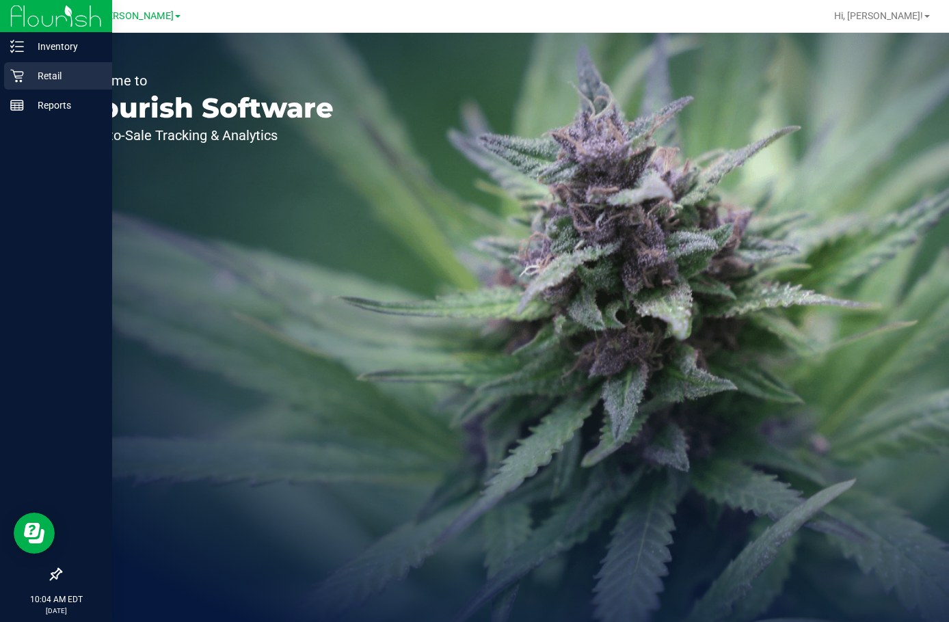
click at [41, 76] on p "Retail" at bounding box center [65, 76] width 82 height 16
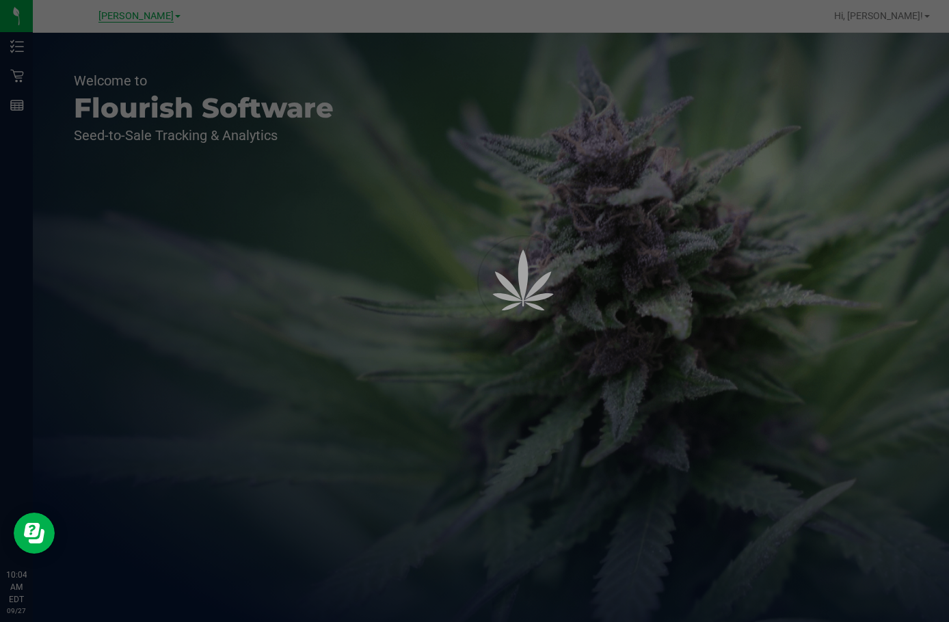
drag, startPoint x: 133, startPoint y: 12, endPoint x: 137, endPoint y: 18, distance: 7.6
click at [137, 15] on div at bounding box center [474, 311] width 949 height 622
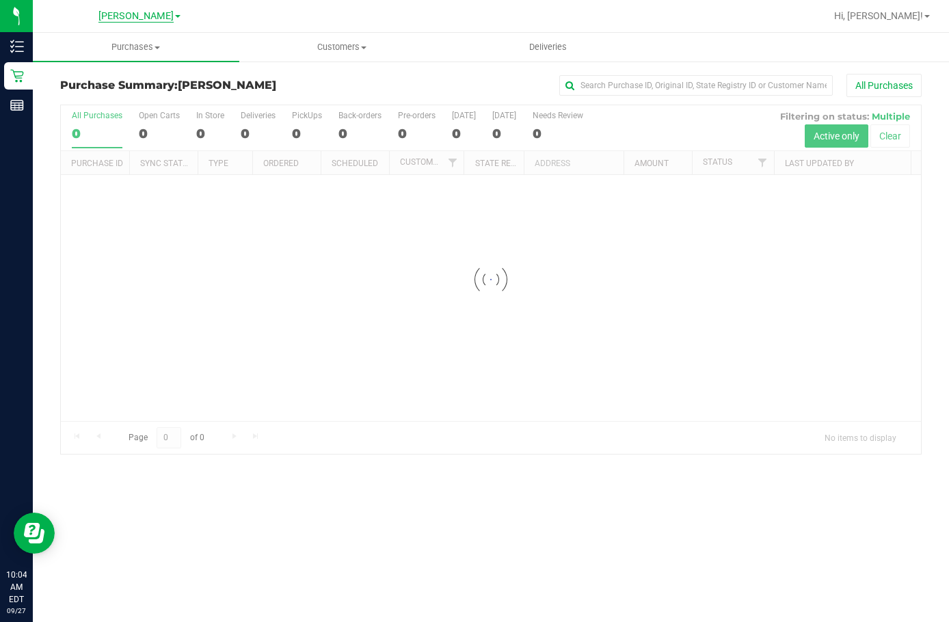
click at [135, 19] on span "[PERSON_NAME]" at bounding box center [135, 16] width 75 height 12
click at [133, 62] on link "Lakeland WC" at bounding box center [140, 66] width 200 height 18
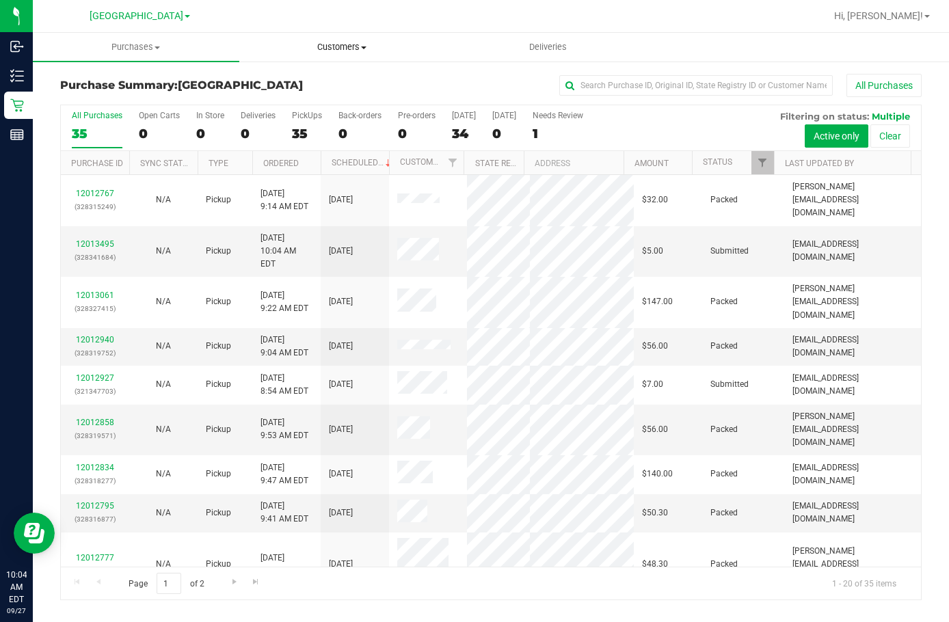
click at [321, 42] on span "Customers" at bounding box center [342, 47] width 205 height 12
click at [295, 85] on span "All customers" at bounding box center [288, 83] width 98 height 12
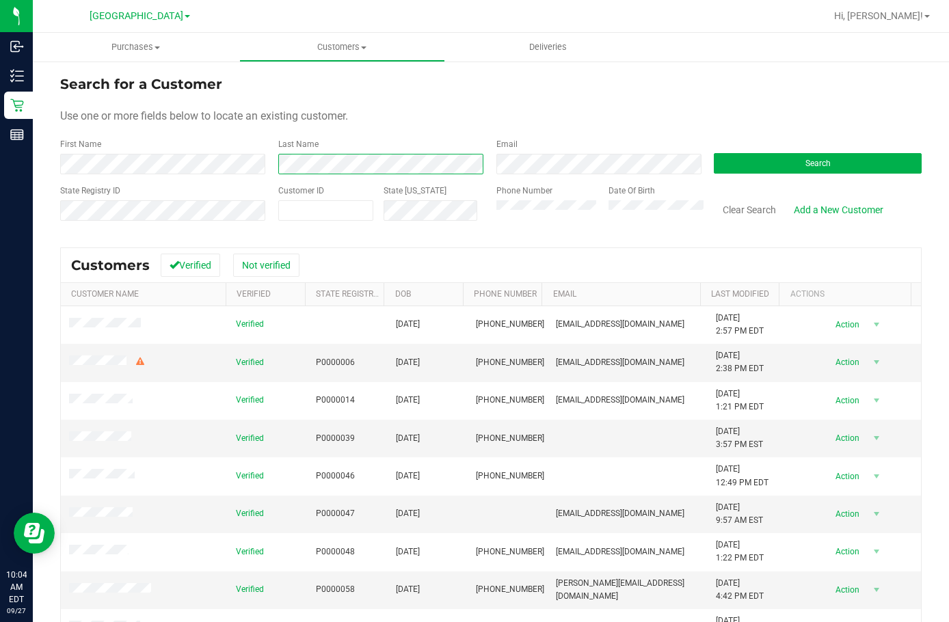
click at [221, 183] on form "Search for a Customer Use one or more fields below to locate an existing custom…" at bounding box center [491, 153] width 862 height 159
click at [720, 160] on button "Search" at bounding box center [818, 163] width 208 height 21
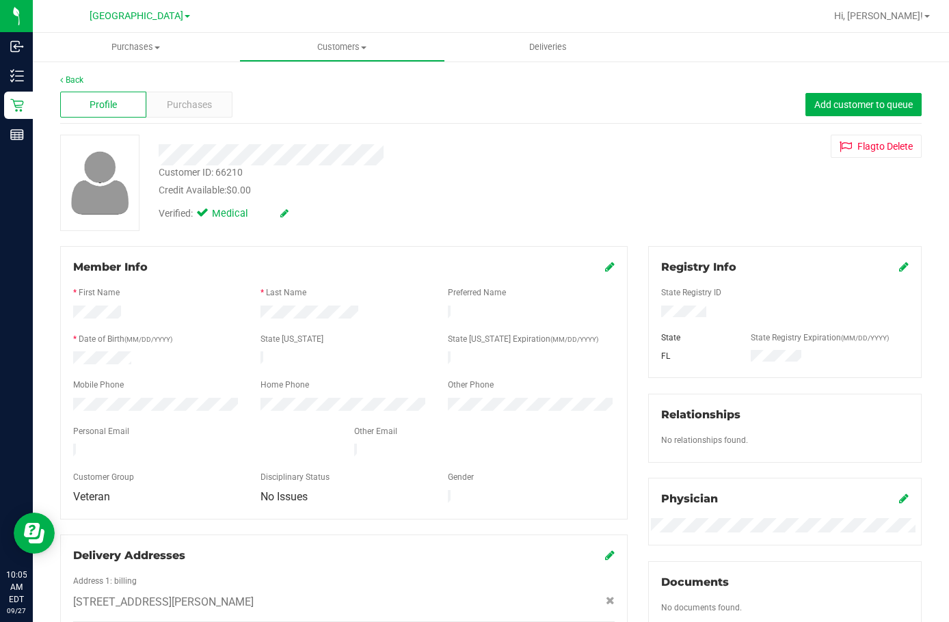
drag, startPoint x: 707, startPoint y: 309, endPoint x: 634, endPoint y: 319, distance: 73.8
click at [638, 319] on div "Registry Info State Registry ID State State Registry Expiration (MM/DD/YYYY) FL…" at bounding box center [785, 495] width 294 height 499
